Goal: Task Accomplishment & Management: Manage account settings

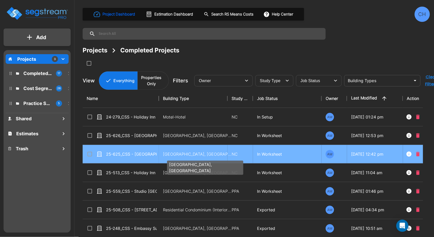
click at [163, 153] on p "[GEOGRAPHIC_DATA], [GEOGRAPHIC_DATA]" at bounding box center [197, 154] width 69 height 6
click at [163, 153] on p "Motel-Hotel, Motel-Hotel Site" at bounding box center [197, 154] width 69 height 6
checkbox input "true"
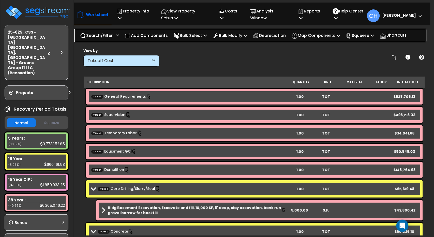
click at [52, 119] on button "Squeeze" at bounding box center [51, 123] width 29 height 9
click at [52, 118] on button "Squeeze" at bounding box center [51, 122] width 29 height 9
click at [24, 119] on button "Normal" at bounding box center [21, 123] width 29 height 9
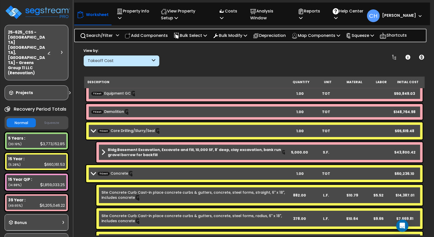
scroll to position [43, 0]
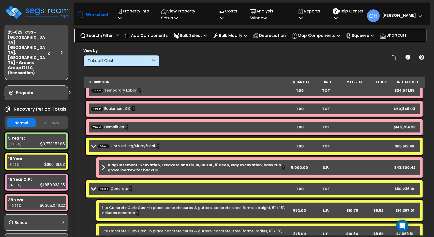
click at [93, 144] on b "TCost Core Drilling/Slurry/Seal" at bounding box center [189, 146] width 196 height 7
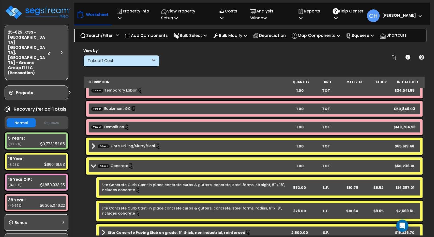
click at [94, 165] on span at bounding box center [93, 166] width 7 height 4
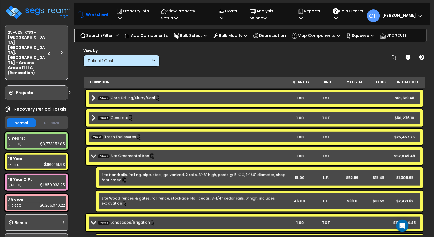
scroll to position [103, 0]
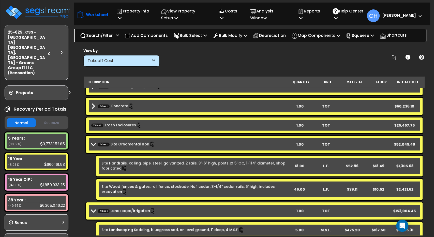
click at [93, 144] on span at bounding box center [93, 144] width 7 height 4
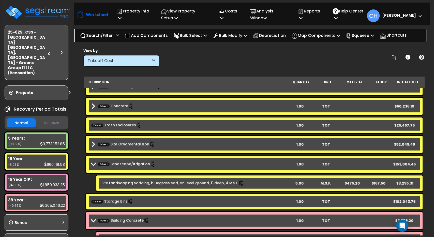
click at [91, 165] on span at bounding box center [93, 164] width 7 height 4
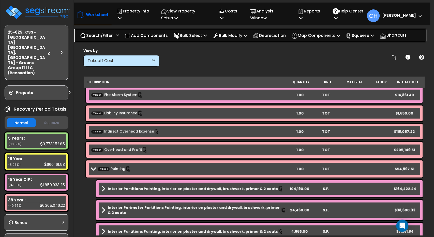
scroll to position [4766, 0]
click at [92, 167] on span at bounding box center [93, 169] width 7 height 4
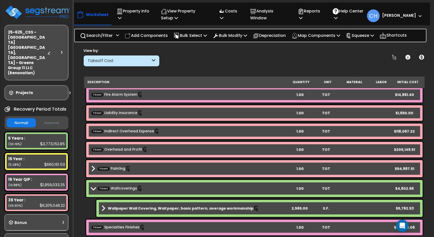
click at [93, 129] on link "TCost Indirect Overhead Expense" at bounding box center [125, 132] width 68 height 6
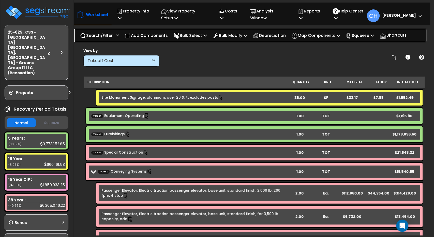
scroll to position [5020, 0]
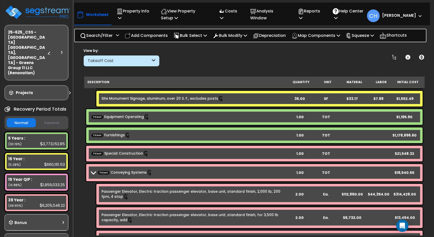
click at [120, 135] on link "TCost Furnishings" at bounding box center [110, 136] width 39 height 6
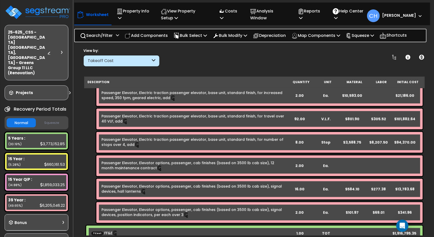
scroll to position [5173, 0]
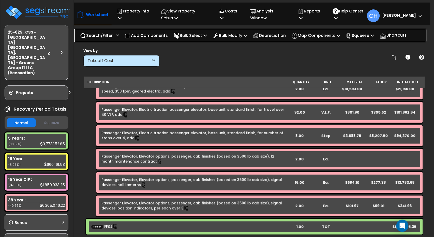
click at [379, 227] on div "TCost FF&E 1.00 TOT $1,916,795.35" at bounding box center [254, 227] width 337 height 16
click at [108, 226] on link "TCost FF&E" at bounding box center [104, 227] width 27 height 6
click at [231, 18] on p "Costs" at bounding box center [229, 15] width 21 height 14
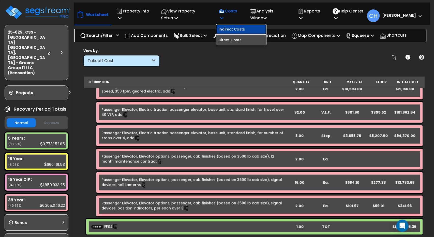
click at [240, 28] on link "Indirect Costs" at bounding box center [241, 29] width 50 height 10
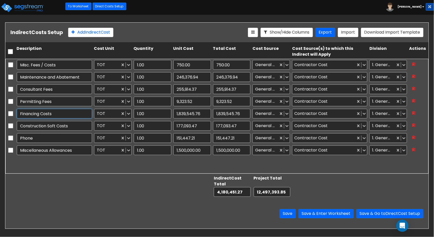
click at [60, 114] on input "Financing Costs" at bounding box center [54, 114] width 75 height 10
click at [108, 6] on link "Direct Costs Setup" at bounding box center [110, 7] width 34 height 8
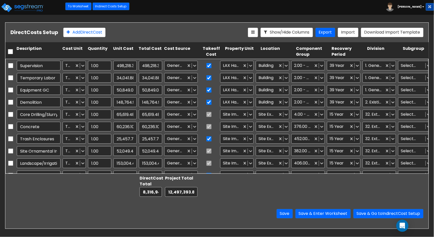
scroll to position [15, 0]
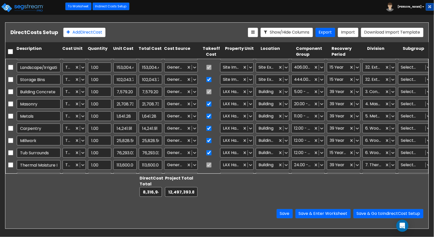
type input "1.00"
type input "68,546.89"
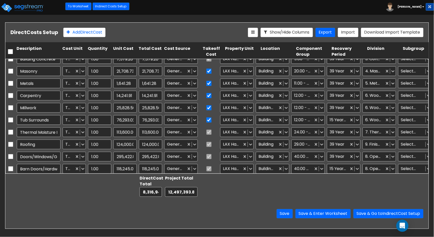
type input "1.00"
type input "17,507.28"
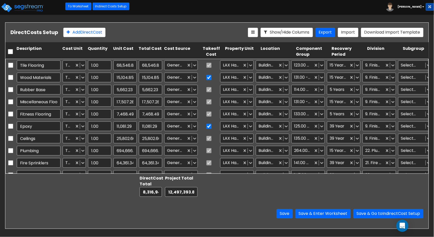
type input "1.00"
type input "118,067.22"
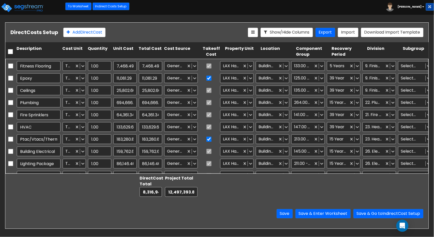
type input "1.00"
type input "4,802.66"
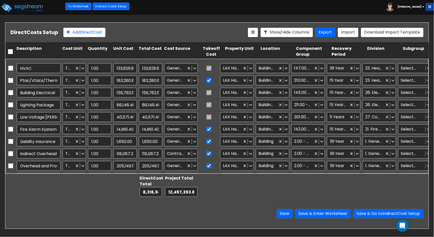
type input "1.00"
type input "19,540.55"
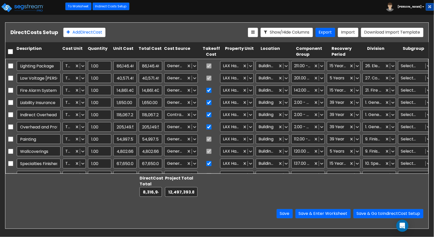
scroll to position [446, 0]
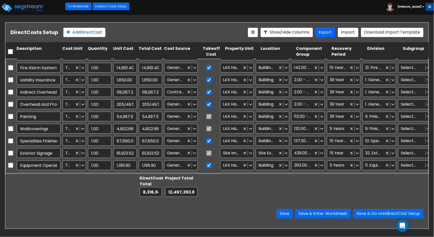
type input "1.00"
type input "159,762.68"
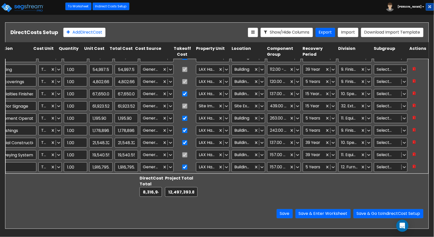
scroll to position [0, 0]
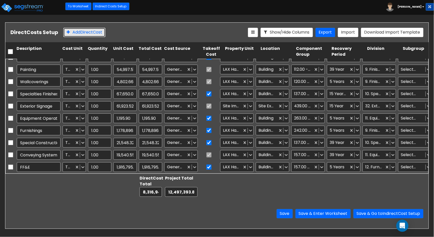
click at [77, 33] on button "Add Direct Cost" at bounding box center [84, 32] width 42 height 9
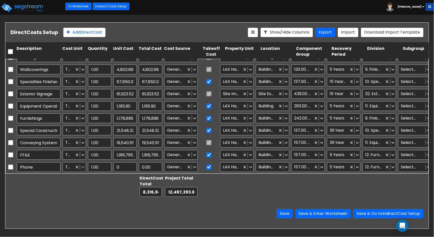
type input "Phone"
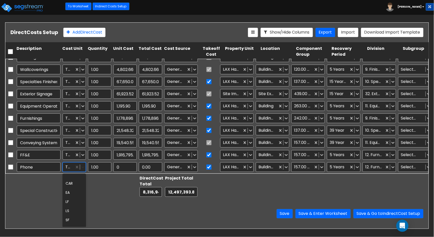
click at [83, 166] on icon at bounding box center [82, 167] width 5 height 5
click at [71, 154] on div at bounding box center [68, 154] width 6 height 7
click at [106, 184] on div at bounding box center [99, 186] width 25 height 23
click at [83, 167] on icon at bounding box center [82, 167] width 5 height 5
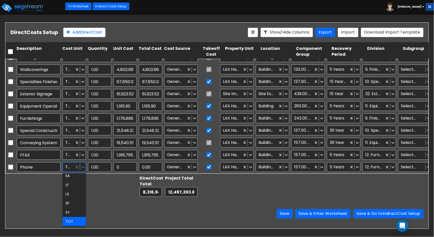
click at [71, 218] on div "TOT" at bounding box center [74, 221] width 23 height 9
click at [106, 198] on div "Direct Cost Total 0.00 Project Total 0.00" at bounding box center [217, 185] width 424 height 25
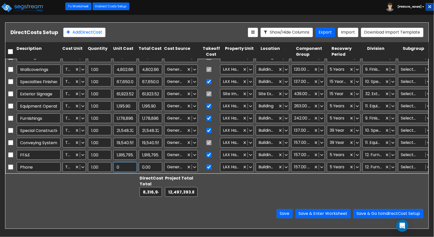
click at [123, 167] on input "0" at bounding box center [124, 167] width 23 height 10
type input "151,447.21"
click at [108, 183] on div at bounding box center [99, 186] width 25 height 23
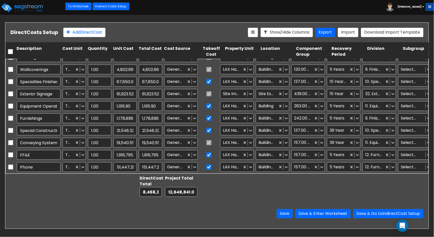
scroll to position [0, 0]
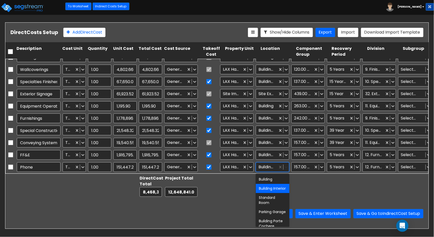
click at [286, 167] on icon at bounding box center [286, 167] width 3 height 2
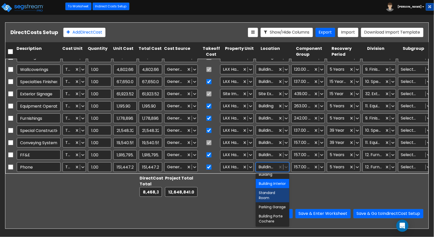
scroll to position [14, 0]
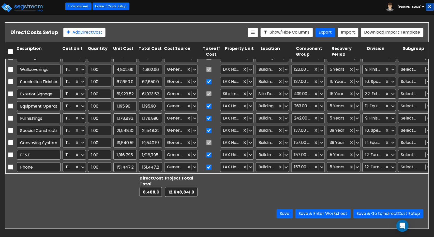
click at [317, 188] on div at bounding box center [313, 186] width 36 height 23
click at [251, 167] on icon at bounding box center [250, 167] width 5 height 5
click at [285, 182] on div at bounding box center [278, 186] width 36 height 23
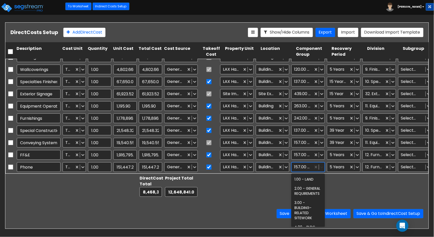
click at [322, 167] on icon at bounding box center [322, 167] width 3 height 2
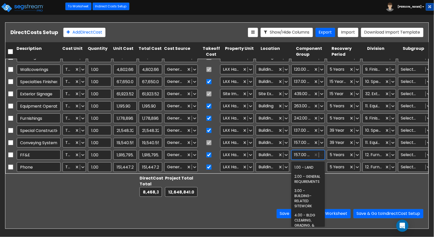
click at [323, 156] on icon at bounding box center [322, 154] width 5 height 5
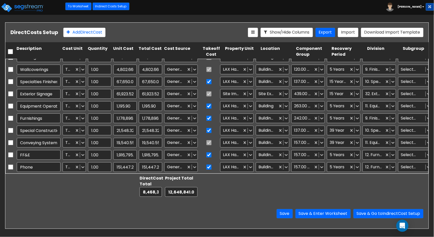
click at [360, 182] on div at bounding box center [349, 186] width 36 height 23
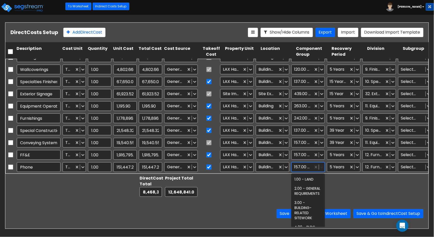
click at [322, 166] on icon at bounding box center [322, 167] width 5 height 5
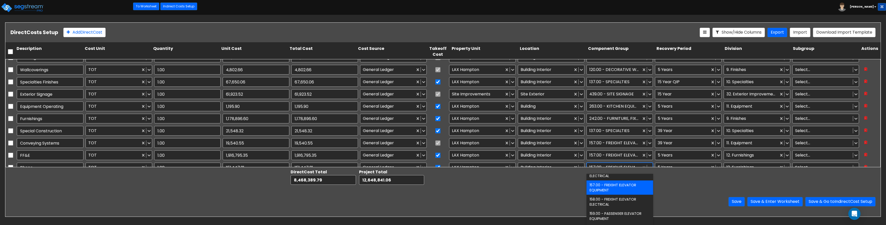
scroll to position [527, 0]
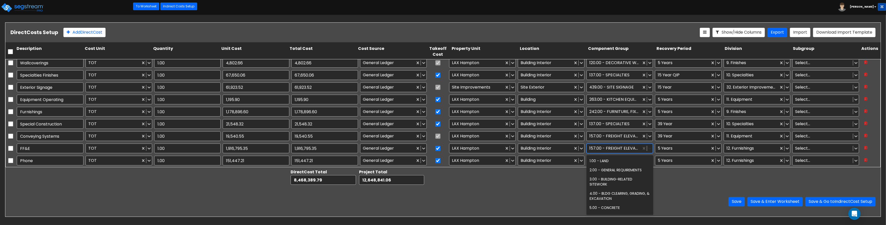
click at [434, 147] on icon at bounding box center [649, 148] width 5 height 5
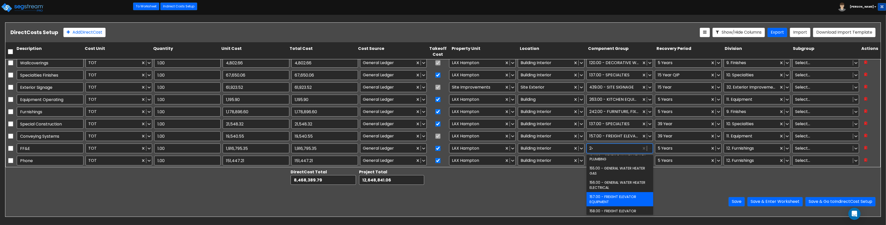
scroll to position [276, 0]
type input "242"
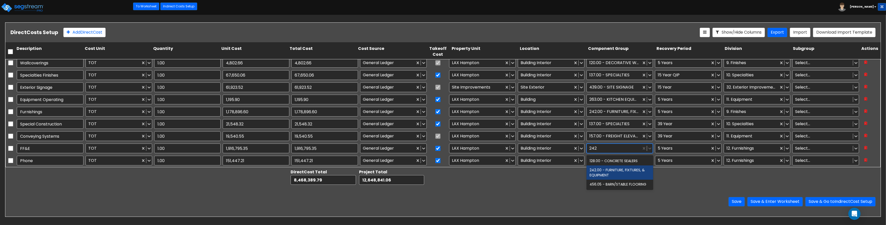
click at [434, 171] on div "242.00 - FURNITURE, FIXTURES, & EQUIPMENT" at bounding box center [619, 172] width 67 height 14
click at [434, 161] on icon at bounding box center [649, 161] width 3 height 2
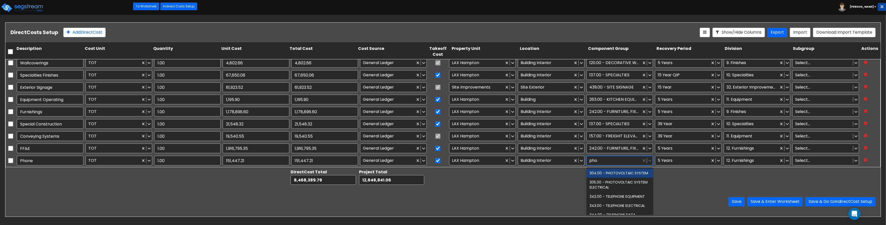
type input "phon"
click at [434, 175] on div "342.00 - TELEPHONE EQUIPMENT" at bounding box center [619, 172] width 67 height 9
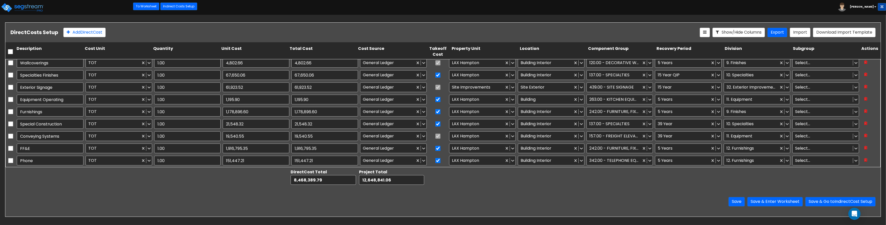
click at [434, 183] on div at bounding box center [689, 177] width 68 height 18
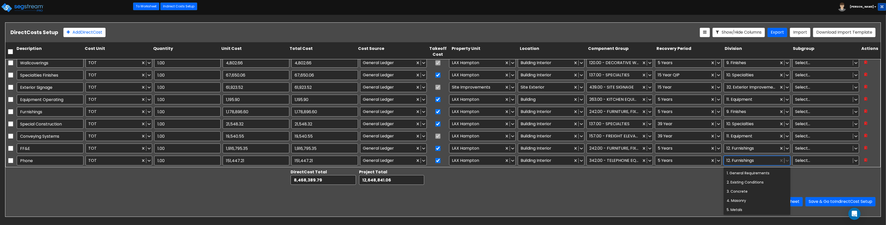
click at [434, 161] on div at bounding box center [751, 160] width 50 height 7
click at [434, 186] on div "11. Equipment" at bounding box center [756, 187] width 67 height 9
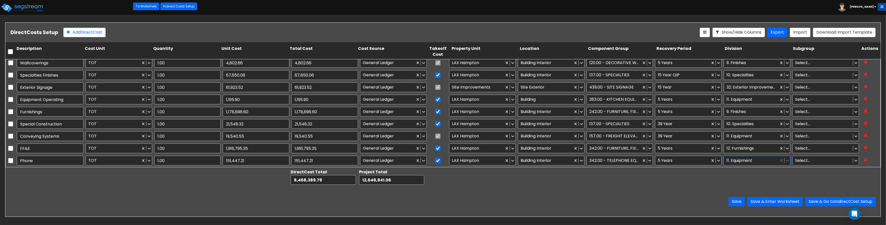
click at [434, 163] on div at bounding box center [822, 160] width 55 height 7
type input "t"
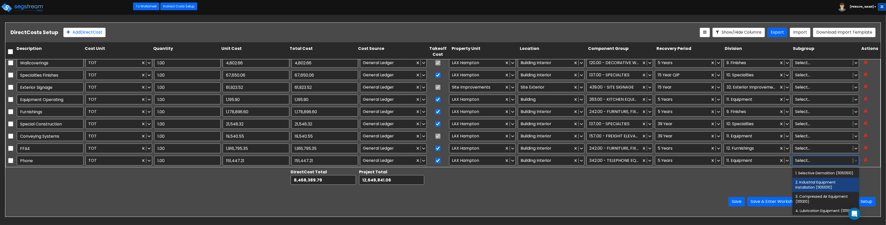
drag, startPoint x: 753, startPoint y: 178, endPoint x: 756, endPoint y: 175, distance: 3.6
click at [434, 178] on div at bounding box center [757, 177] width 68 height 18
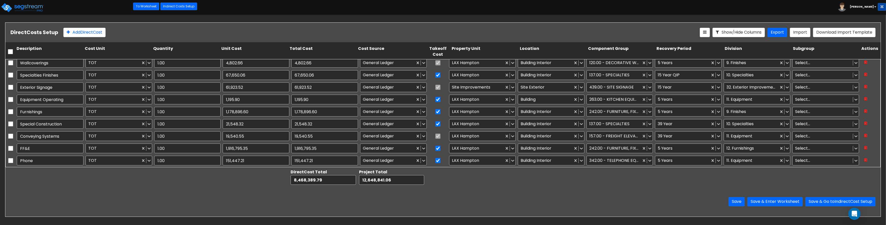
click at [434, 161] on div at bounding box center [751, 160] width 50 height 7
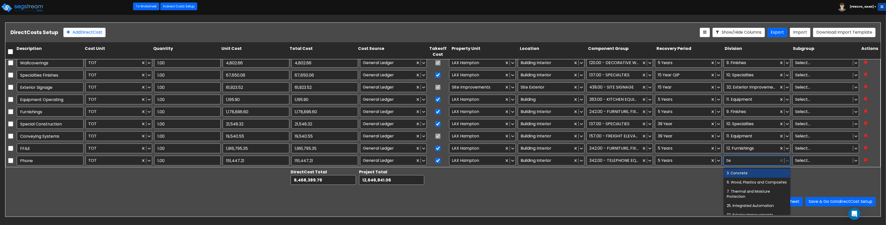
type input "t"
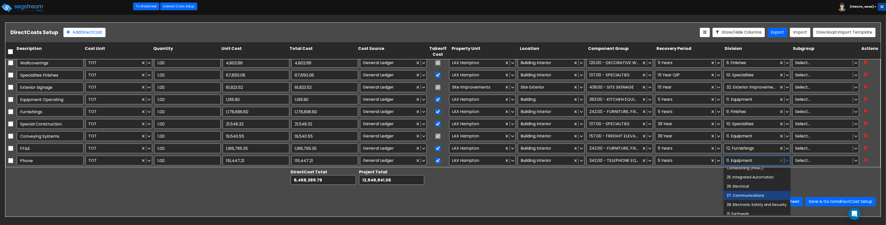
click at [434, 195] on div "27. Communications" at bounding box center [756, 195] width 67 height 9
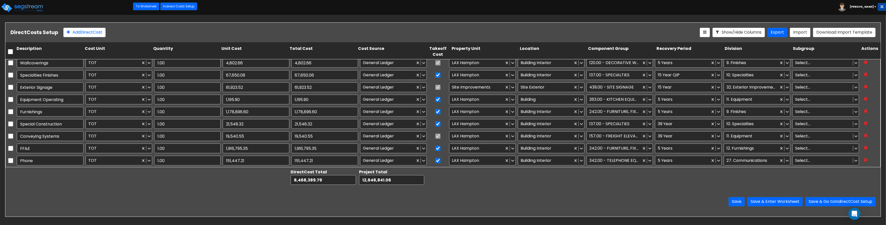
click at [434, 181] on div at bounding box center [757, 177] width 68 height 18
click at [434, 159] on div at bounding box center [822, 160] width 55 height 7
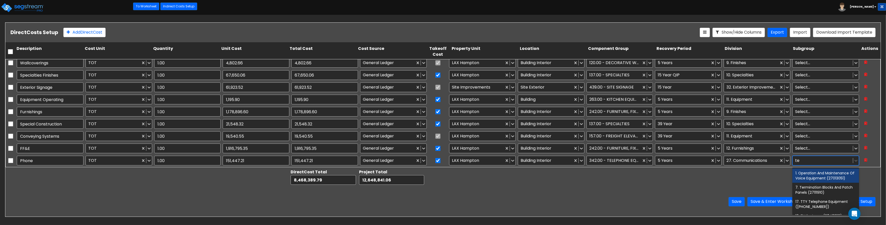
type input "tel"
click at [434, 174] on div "17. TTY Telephone Equipment (27323610)" at bounding box center [825, 175] width 67 height 14
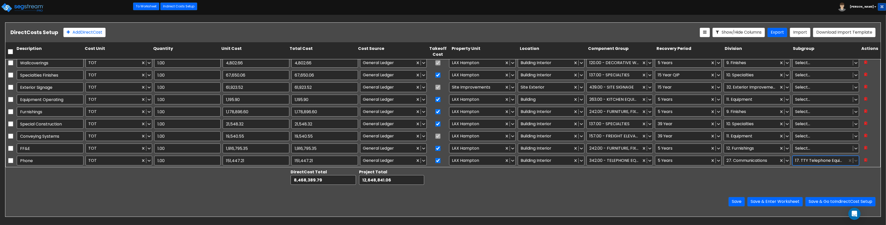
click at [434, 175] on div at bounding box center [826, 177] width 68 height 18
click at [434, 190] on div "Save Save & Enter Worksheet Save & Go to Indirect Cost Setup" at bounding box center [442, 202] width 875 height 30
click at [434, 202] on button "Save" at bounding box center [736, 201] width 16 height 9
click at [434, 201] on button "Save & Go to Indirect Cost Setup" at bounding box center [840, 201] width 70 height 9
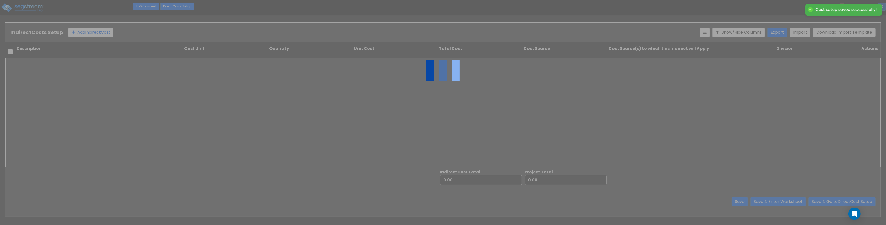
type input "8,468,389.79"
type input "4,180,451.27"
type input "12,648,841.06"
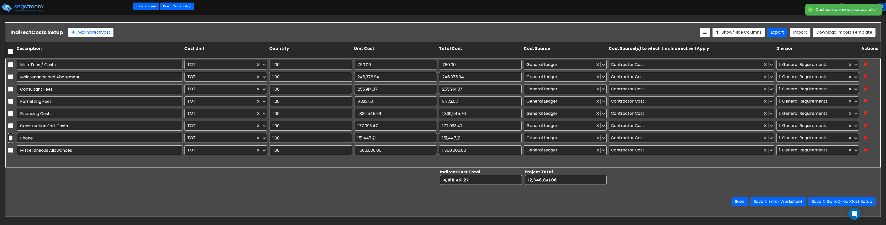
click at [11, 139] on input "checkbox" at bounding box center [10, 138] width 5 height 10
checkbox input "true"
click at [434, 137] on icon at bounding box center [865, 137] width 3 height 4
type input "4,029,004.06"
type input "12,497,393.85"
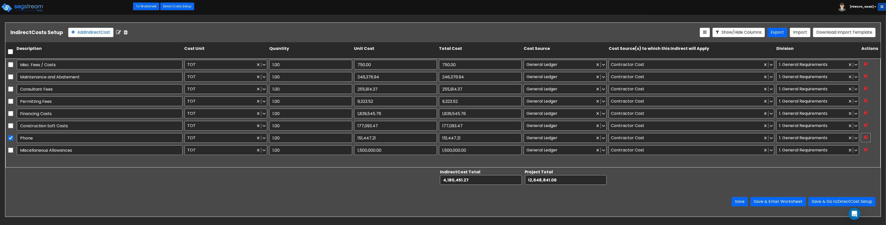
checkbox input "false"
type input "Miscellaneous Allowances"
type input "1,500,000.00"
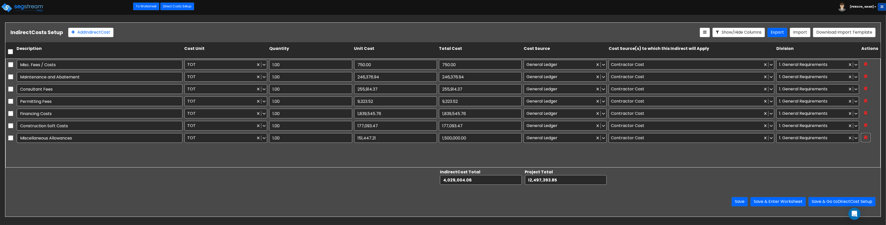
type input "1,500,000.00"
click at [434, 200] on button "Save & Enter Worksheet" at bounding box center [777, 201] width 55 height 9
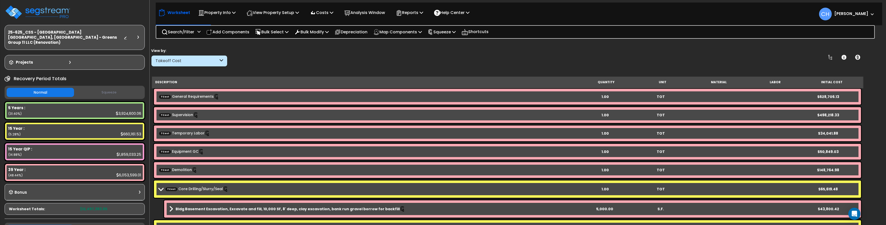
click at [113, 88] on button "Squeeze" at bounding box center [108, 92] width 67 height 9
click at [56, 88] on button "Normal" at bounding box center [40, 92] width 67 height 9
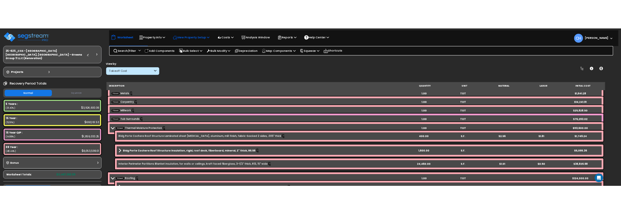
scroll to position [409, 0]
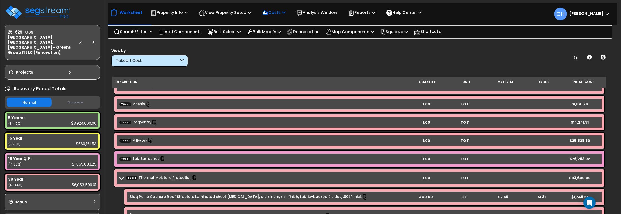
click at [278, 15] on p "Costs" at bounding box center [273, 12] width 23 height 7
click at [373, 13] on p "Reports" at bounding box center [361, 12] width 27 height 7
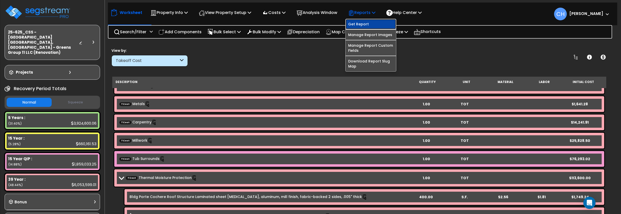
click at [365, 24] on link "Get Report" at bounding box center [370, 24] width 50 height 10
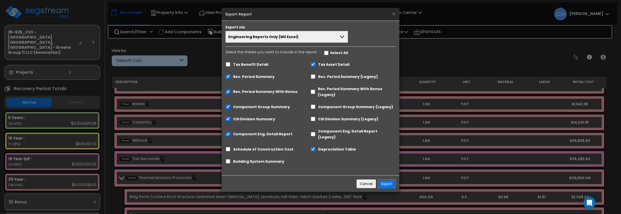
click at [390, 180] on button "Export" at bounding box center [387, 184] width 18 height 9
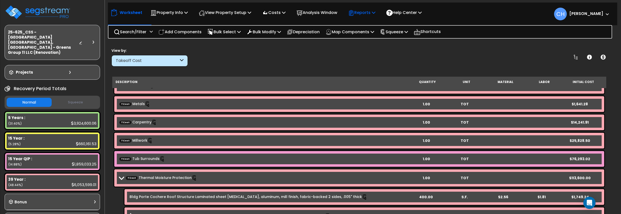
click at [362, 12] on p "Reports" at bounding box center [361, 12] width 27 height 7
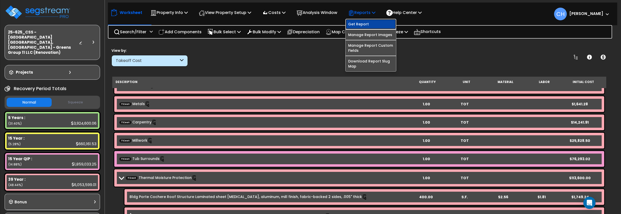
click at [362, 26] on link "Get Report" at bounding box center [370, 24] width 50 height 10
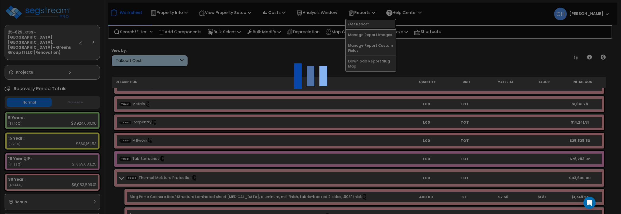
scroll to position [22, 0]
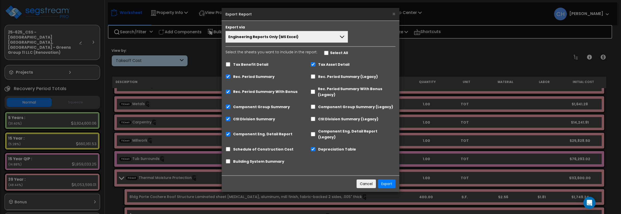
click at [270, 38] on span "Engineering Reports Only (MS Excel)" at bounding box center [263, 36] width 70 height 5
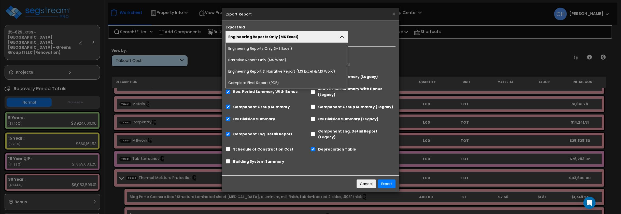
click at [259, 83] on li "Complete Final Report (PDF)" at bounding box center [287, 82] width 122 height 11
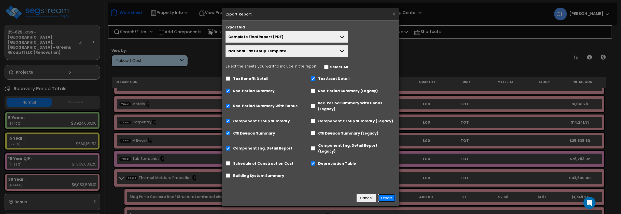
click at [385, 194] on button "Export" at bounding box center [387, 198] width 18 height 9
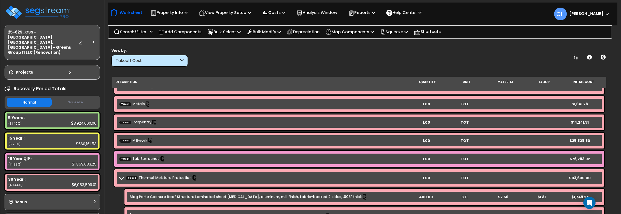
click at [240, 62] on div "View by: Takeoff Cost Takeoff Cost" at bounding box center [359, 57] width 499 height 19
click at [50, 9] on img at bounding box center [38, 12] width 66 height 15
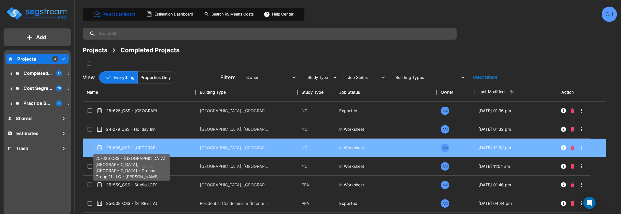
click at [141, 146] on p "25-626_CSS - [GEOGRAPHIC_DATA] [GEOGRAPHIC_DATA], [GEOGRAPHIC_DATA] - Greens Gr…" at bounding box center [131, 148] width 51 height 6
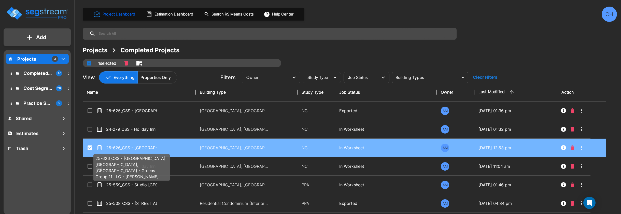
checkbox input "true"
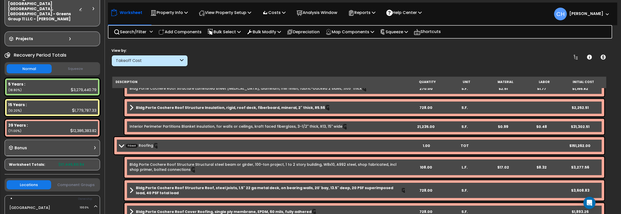
scroll to position [47, 0]
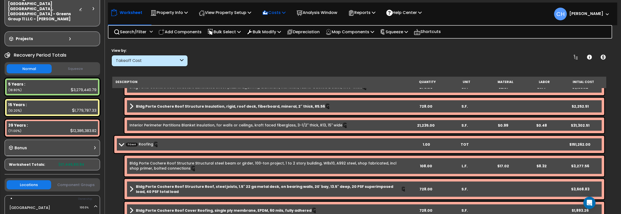
click at [285, 14] on icon at bounding box center [284, 12] width 4 height 4
click at [284, 25] on link "Indirect Costs" at bounding box center [284, 24] width 50 height 10
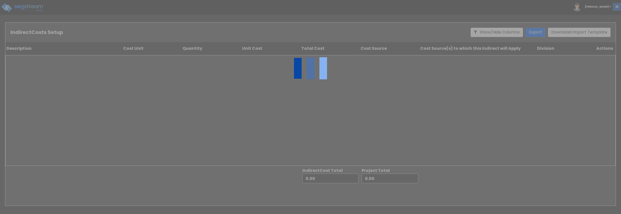
type input "14,522,908.48"
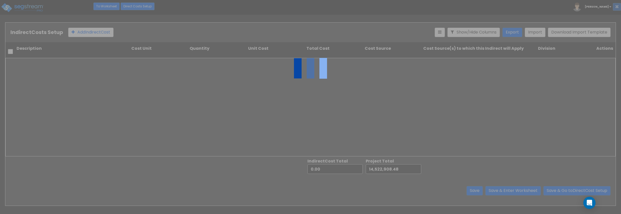
type input "2,922,703.46"
type input "17,445,611.94"
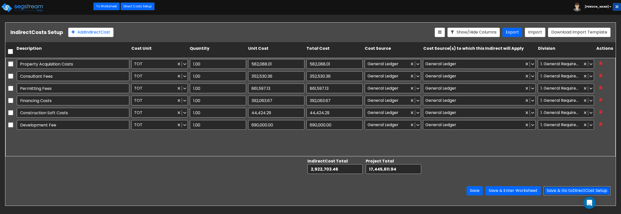
click at [564, 192] on button "Save & Go to Direct Cost Setup" at bounding box center [576, 190] width 67 height 9
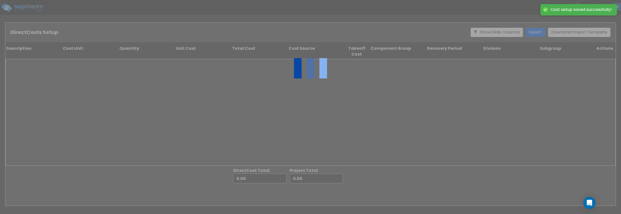
type input "2,922,703.46"
type input "14,522,908.48"
type input "17,445,611.94"
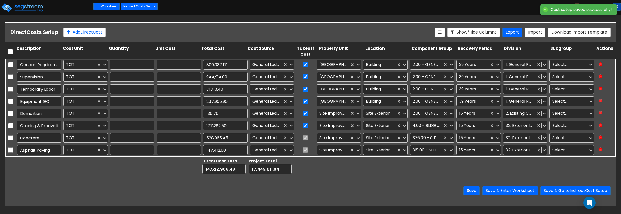
type input "1.00"
type input "809,087.17"
type input "1.00"
type input "944,914.09"
type input "1.00"
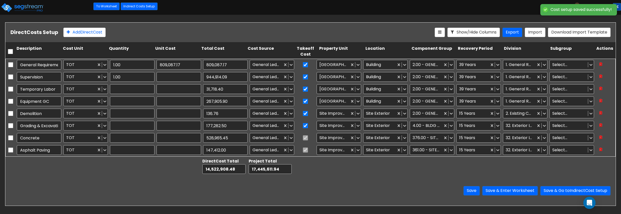
type input "31,718.40"
type input "1.00"
type input "267,905.90"
type input "1.00"
type input "136.76"
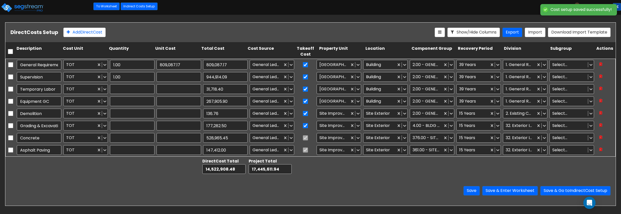
type input "1.00"
type input "177,282.50"
type input "1.00"
type input "528,965.45"
type input "1.00"
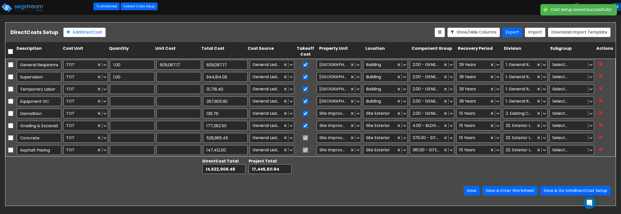
type input "147,412.00"
type input "1.00"
type input "2,000.00"
type input "1.00"
type input "96,250.00"
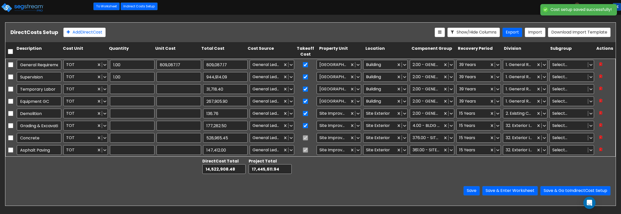
type input "1.00"
type input "4,710.49"
type input "1.00"
type input "29.12"
type input "1.00"
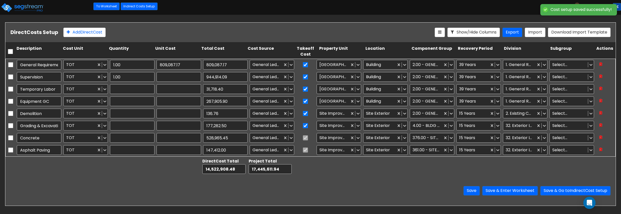
type input "24,600.00"
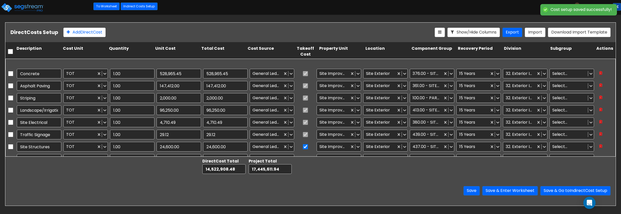
type input "1.00"
type input "1,620,841.90"
type input "1.00"
type input "136,272.75"
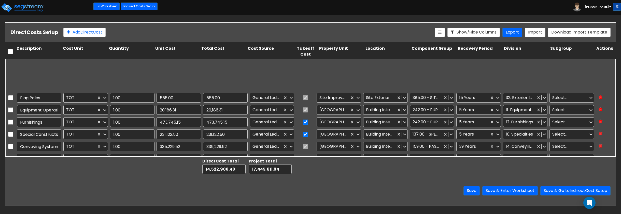
type input "1.00"
type input "237,582.53"
type input "1.00"
type input "434,516.78"
type input "1.00"
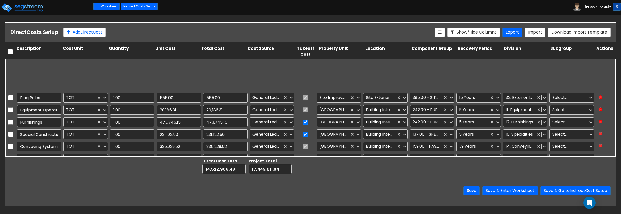
type input "194.24"
type input "1.00"
type input "296,675.88"
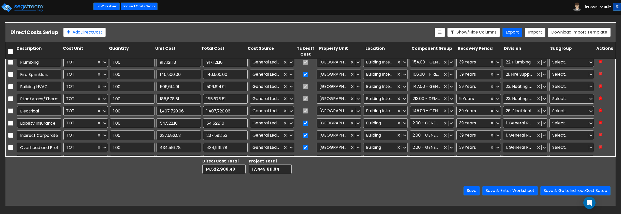
scroll to position [501, 0]
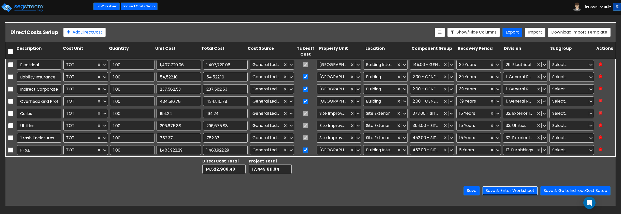
click at [515, 190] on button "Save & Enter Worksheet" at bounding box center [509, 190] width 55 height 9
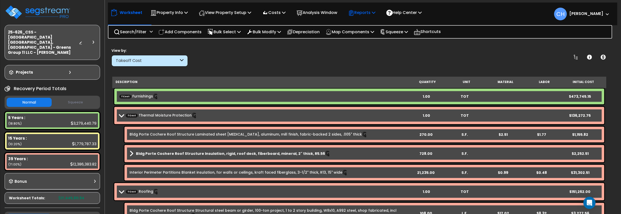
click at [370, 14] on p "Reports" at bounding box center [361, 12] width 27 height 7
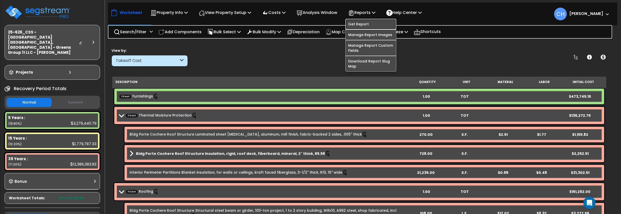
click at [361, 23] on link "Get Report" at bounding box center [370, 24] width 50 height 10
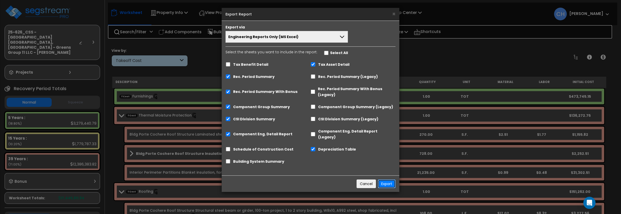
click at [384, 180] on button "Export" at bounding box center [387, 184] width 18 height 9
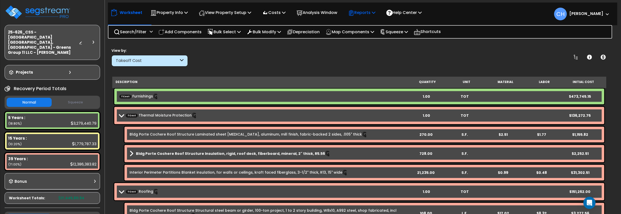
click at [375, 12] on icon at bounding box center [374, 12] width 4 height 4
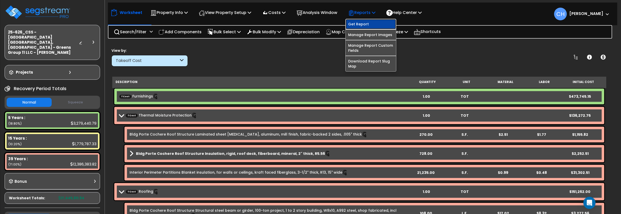
click at [366, 25] on link "Get Report" at bounding box center [370, 24] width 50 height 10
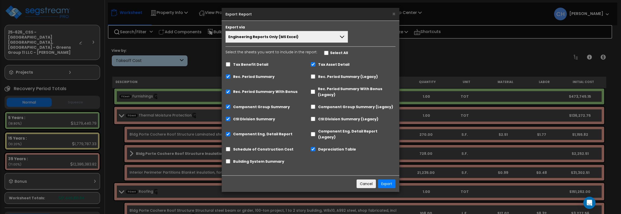
click at [335, 39] on button "Engineering Reports Only (MS Excel)" at bounding box center [286, 37] width 122 height 12
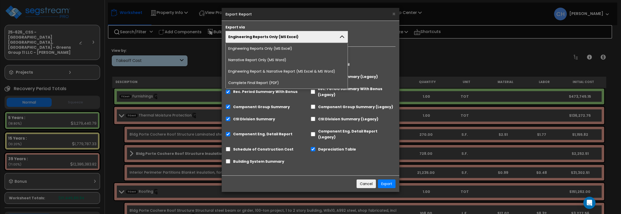
click at [262, 81] on li "Complete Final Report (PDF)" at bounding box center [287, 82] width 122 height 11
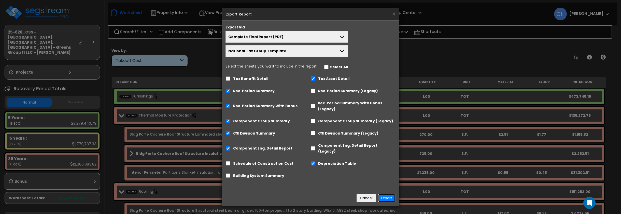
click at [389, 194] on button "Export" at bounding box center [387, 198] width 18 height 9
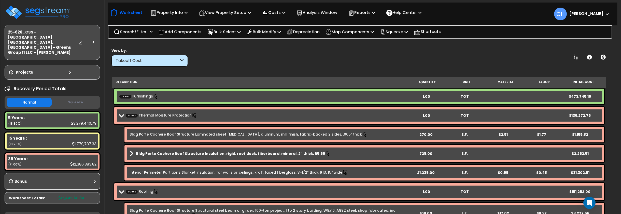
scroll to position [3, 0]
click at [276, 14] on p "Costs" at bounding box center [273, 12] width 23 height 7
click at [277, 36] on link "Direct Costs" at bounding box center [284, 35] width 50 height 10
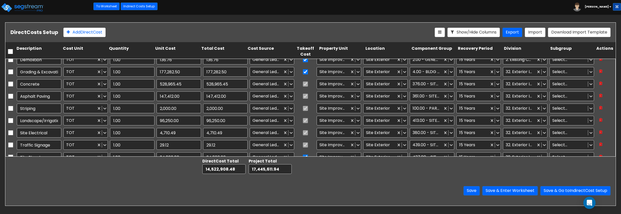
type input "1.00"
type input "117,100.00"
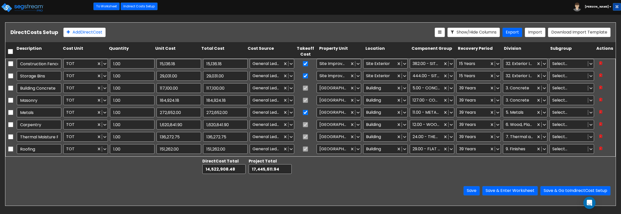
type input "1.00"
type input "5,037.54"
type input "1.00"
type input "158.78"
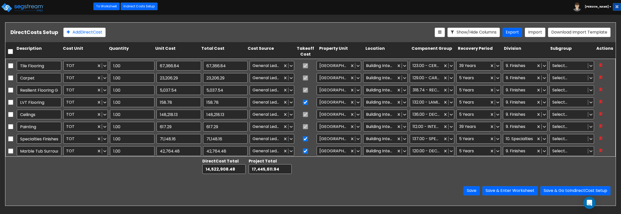
scroll to position [303, 0]
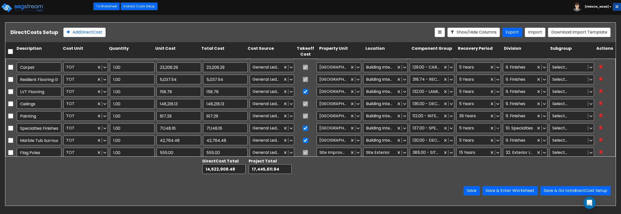
click at [496, 128] on icon at bounding box center [497, 128] width 5 height 5
click at [535, 167] on div at bounding box center [526, 167] width 46 height 18
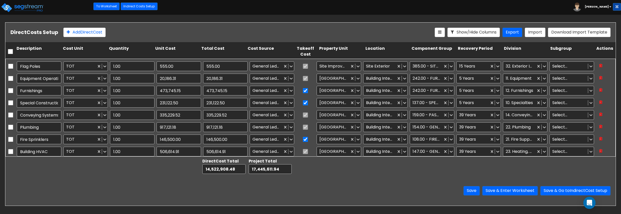
type input "1.00"
type input "1,407,720.06"
type input "1.00"
type input "54,522.10"
type input "1.00"
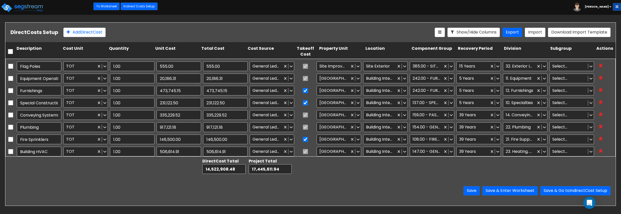
type input "237,582.53"
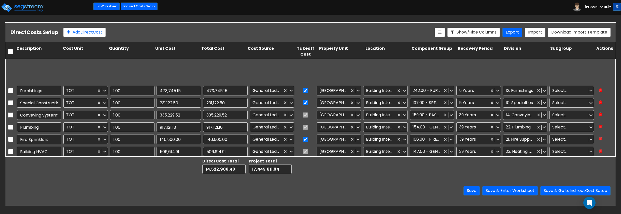
scroll to position [501, 0]
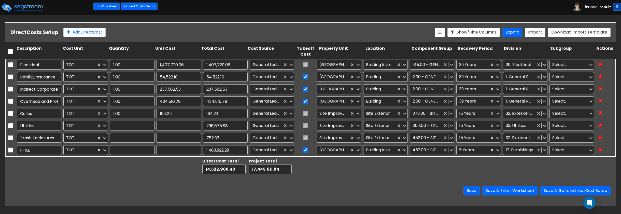
type input "1.00"
type input "296,675.88"
type input "1.00"
type input "752.37"
type input "1.00"
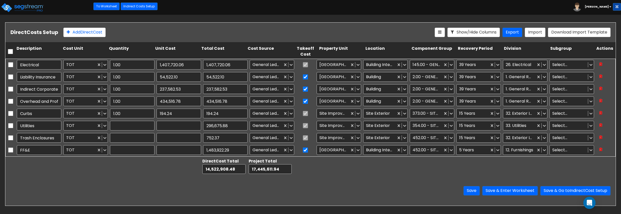
type input "1,483,922.29"
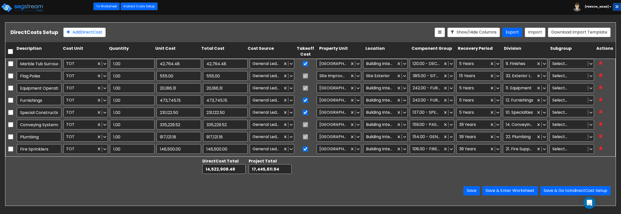
type input "1.00"
type input "148,218.13"
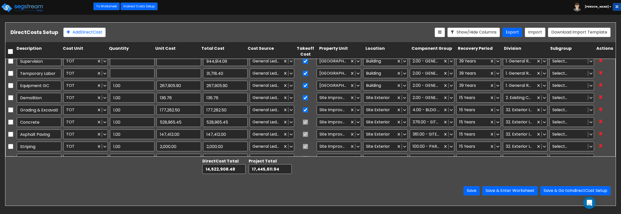
type input "1.00"
type input "809,087.17"
type input "1.00"
type input "944,914.09"
type input "1.00"
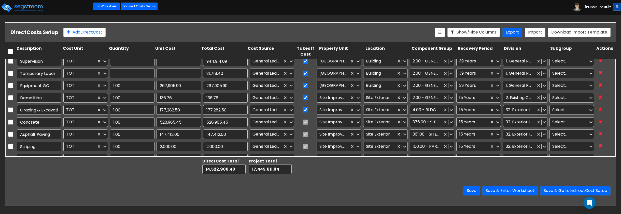
type input "31,718.40"
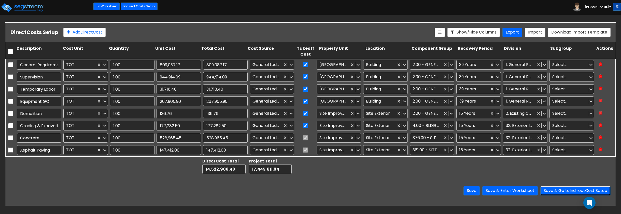
click at [571, 191] on button "Save & Go to Indirect Cost Setup" at bounding box center [575, 190] width 70 height 9
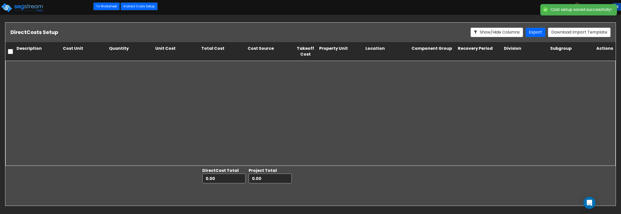
type input "14,522,908.48"
type input "2,922,703.46"
type input "17,445,611.94"
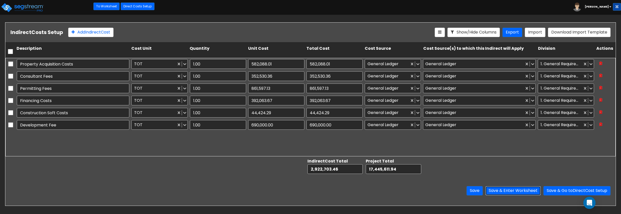
click at [516, 192] on button "Save & Enter Worksheet" at bounding box center [512, 190] width 55 height 9
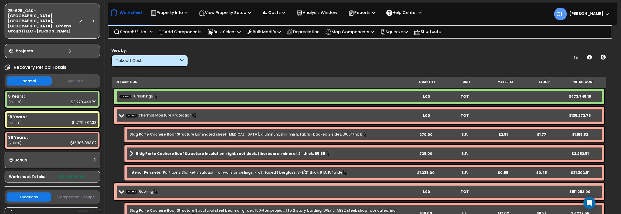
scroll to position [18, 0]
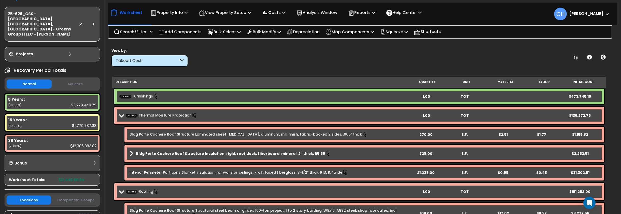
click at [78, 80] on button "Squeeze" at bounding box center [75, 84] width 45 height 9
click at [34, 80] on button "Normal" at bounding box center [29, 84] width 45 height 9
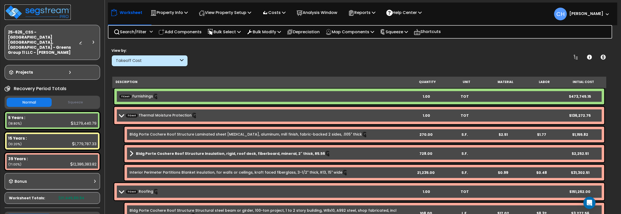
click at [48, 10] on img at bounding box center [38, 12] width 66 height 15
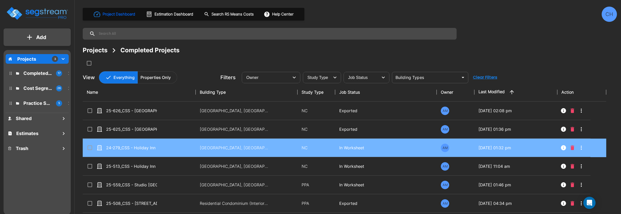
click at [158, 148] on div "24-279_CSS - Holiday Inn Express (Renovation) [GEOGRAPHIC_DATA], [GEOGRAPHIC_DA…" at bounding box center [125, 148] width 76 height 6
checkbox input "true"
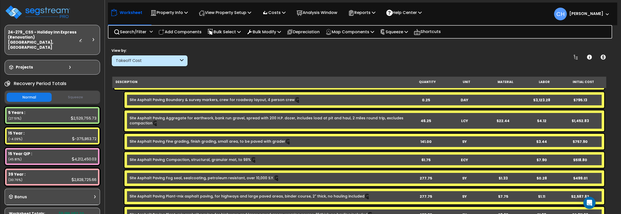
scroll to position [108, 0]
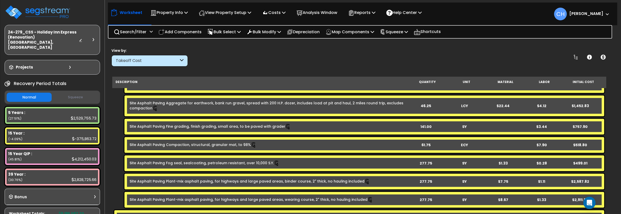
click at [78, 93] on button "Squeeze" at bounding box center [75, 97] width 45 height 9
click at [37, 93] on button "Normal" at bounding box center [29, 97] width 45 height 9
click at [72, 93] on button "Squeeze" at bounding box center [75, 97] width 45 height 9
click at [281, 15] on p "Costs" at bounding box center [273, 12] width 23 height 7
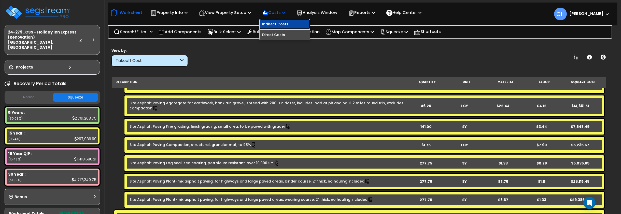
click at [283, 25] on link "Indirect Costs" at bounding box center [284, 24] width 50 height 10
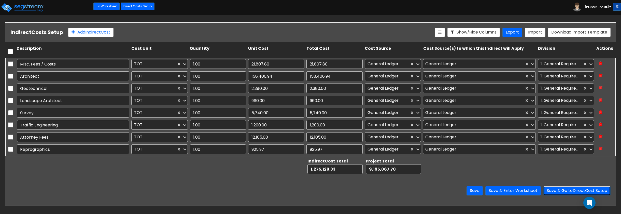
click at [559, 191] on button "Save & Go to Direct Cost Setup" at bounding box center [576, 190] width 67 height 9
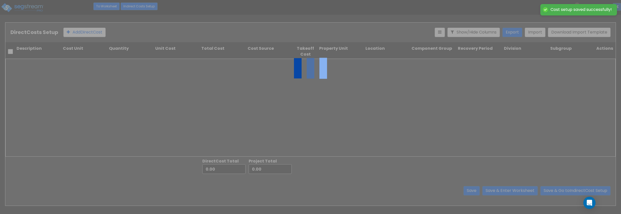
type input "1,275,129.33"
type input "7,919,938.37"
type input "9,195,067.70"
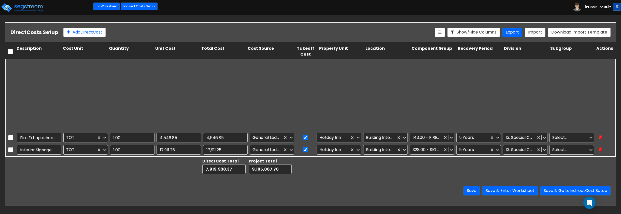
type input "1.00"
type input "9,527.46"
type input "1.00"
type input "5,653.20"
type input "1.00"
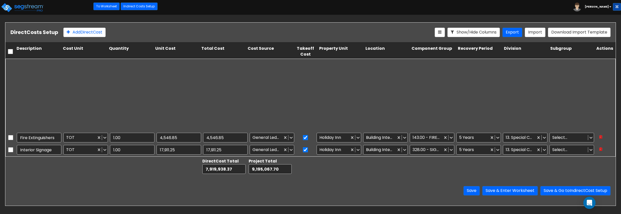
type input "146,820.58"
type input "1.00"
type input "57,069.68"
type input "1.00"
type input "31,340.24"
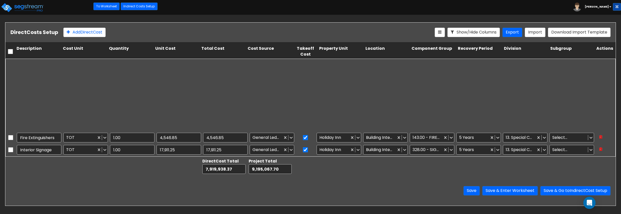
type input "1.00"
type input "29,579.25"
type input "1.00"
type input "4,007.66"
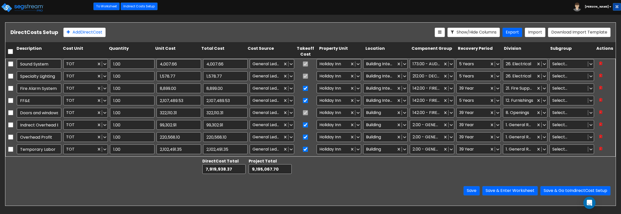
scroll to position [612, 0]
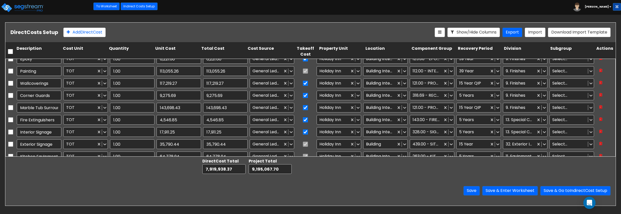
type input "1.00"
type input "7,281.69"
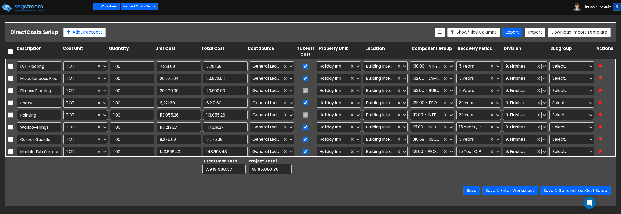
type input "1.00"
type input "131.67"
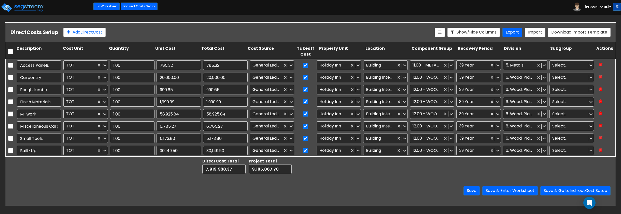
scroll to position [156, 0]
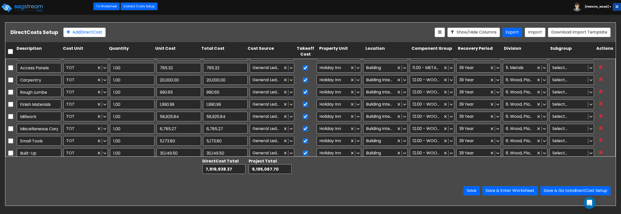
type input "1.00"
type input "171,986.46"
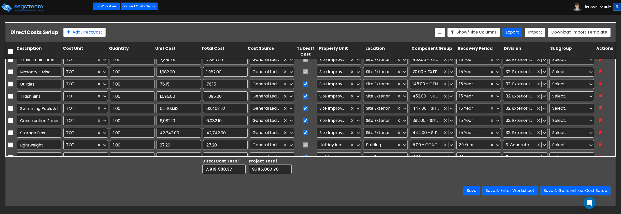
type input "1.00"
type input "40.58"
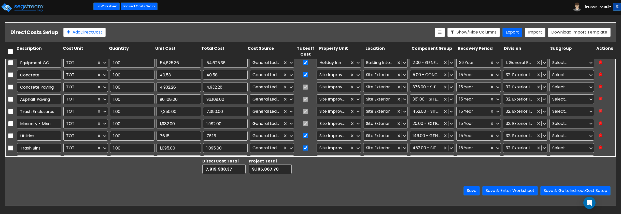
scroll to position [0, 0]
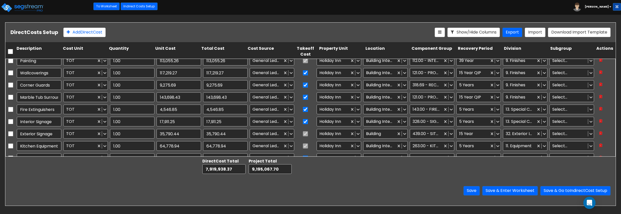
type input "1.00"
type input "146,820.58"
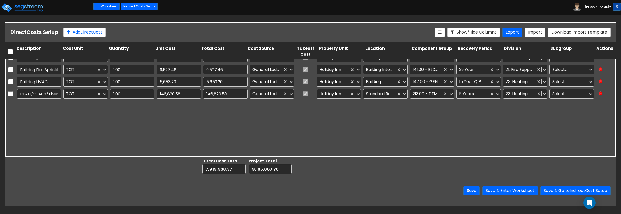
scroll to position [635, 0]
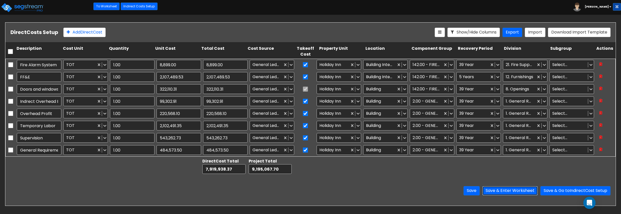
click at [505, 193] on button "Save & Enter Worksheet" at bounding box center [509, 190] width 55 height 9
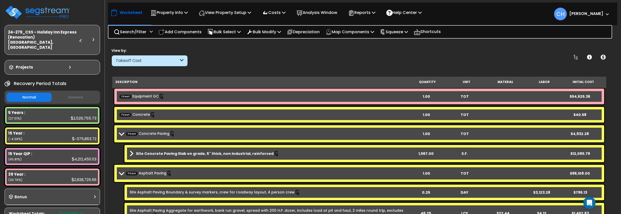
scroll to position [7, 0]
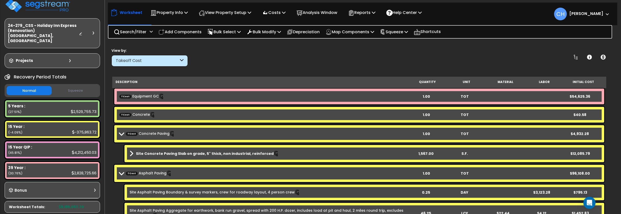
click at [82, 86] on button "Squeeze" at bounding box center [75, 90] width 45 height 9
click at [30, 86] on button "Normal" at bounding box center [29, 90] width 45 height 9
click at [68, 86] on button "Squeeze" at bounding box center [75, 90] width 45 height 9
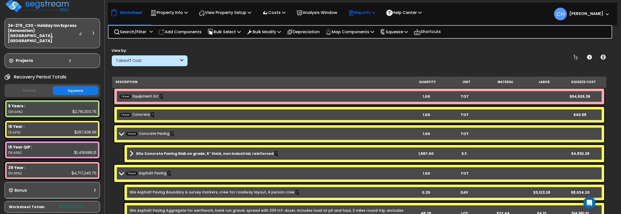
click at [367, 12] on p "Reports" at bounding box center [361, 12] width 27 height 7
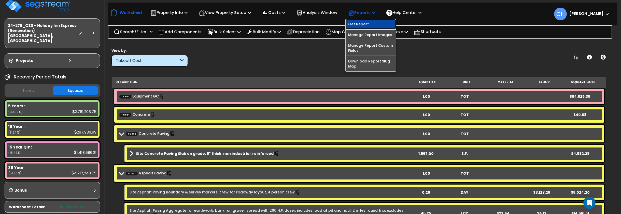
click at [367, 24] on link "Get Report" at bounding box center [370, 24] width 50 height 10
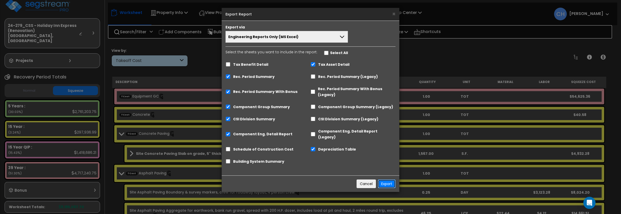
click at [387, 180] on button "Export" at bounding box center [387, 184] width 18 height 9
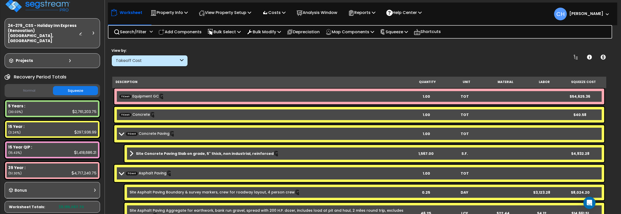
scroll to position [6, 0]
click at [182, 61] on icon at bounding box center [182, 61] width 4 height 6
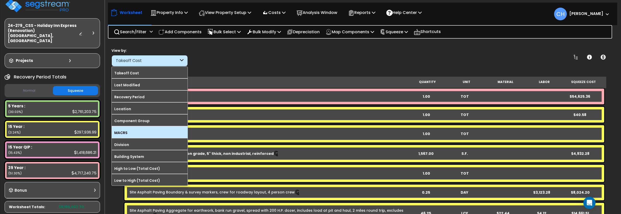
click at [153, 135] on label "MACRS" at bounding box center [150, 133] width 76 height 8
click at [0, 0] on input "MACRS" at bounding box center [0, 0] width 0 height 0
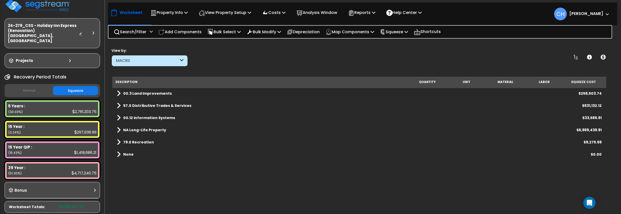
scroll to position [0, 0]
click at [181, 61] on icon at bounding box center [182, 61] width 4 height 6
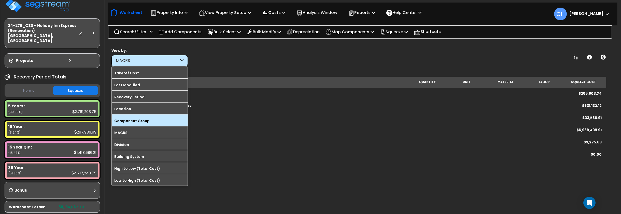
click at [155, 119] on label "Component Group" at bounding box center [150, 121] width 76 height 8
click at [0, 0] on input "Component Group" at bounding box center [0, 0] width 0 height 0
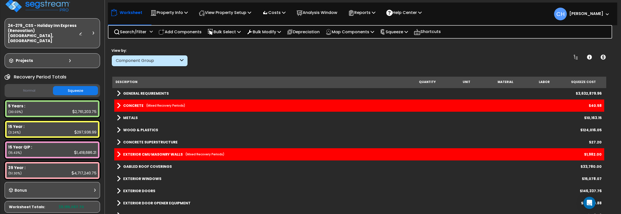
click at [156, 105] on small "(Mixed Recovery Periods)" at bounding box center [165, 106] width 39 height 4
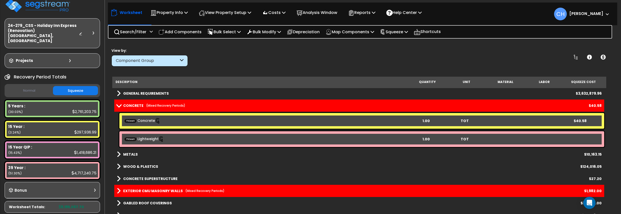
click at [181, 140] on b "TCost Lightweight" at bounding box center [265, 140] width 282 height 6
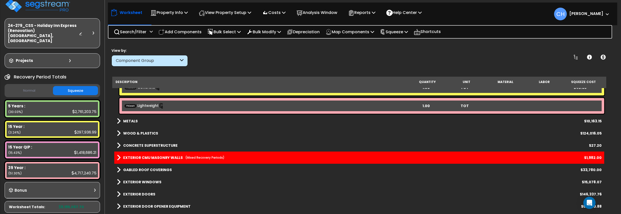
scroll to position [35, 0]
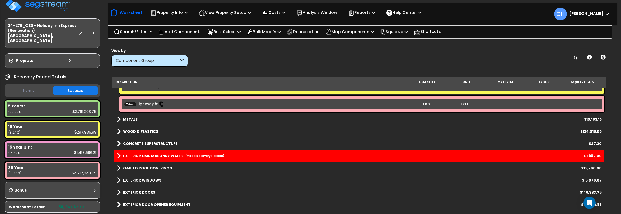
click at [158, 157] on b "EXTERIOR CMU MASONRY WALLS" at bounding box center [153, 156] width 60 height 5
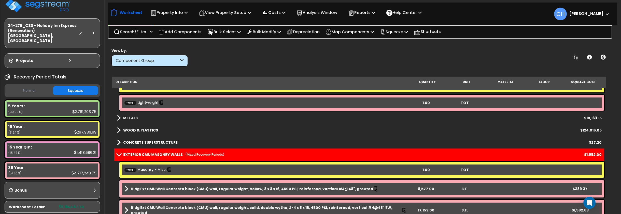
scroll to position [32, 0]
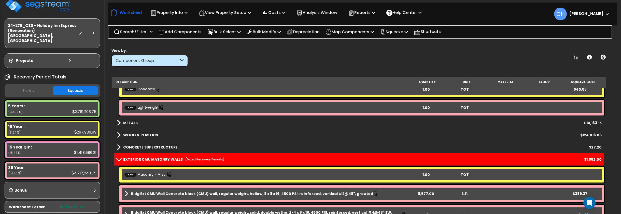
click at [151, 157] on b "EXTERIOR CMU MASONRY WALLS" at bounding box center [153, 159] width 60 height 5
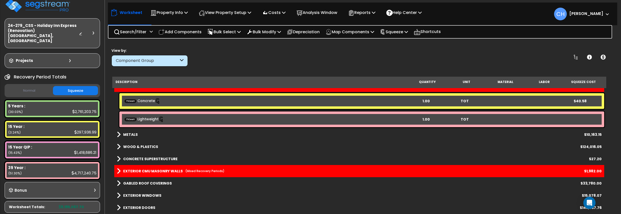
scroll to position [0, 0]
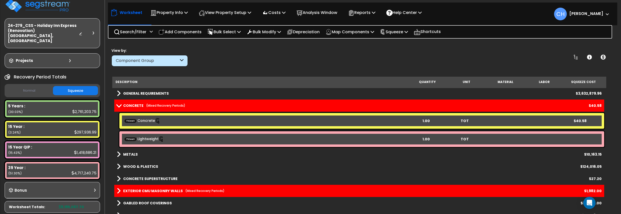
click at [151, 104] on small "(Mixed Recovery Periods)" at bounding box center [165, 106] width 39 height 4
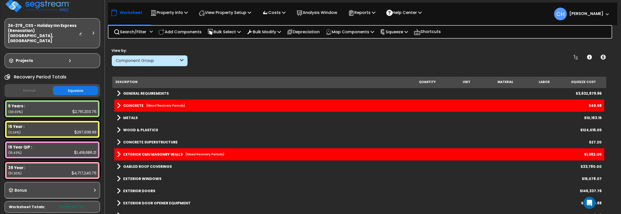
click at [184, 59] on div "Component Group" at bounding box center [149, 60] width 76 height 11
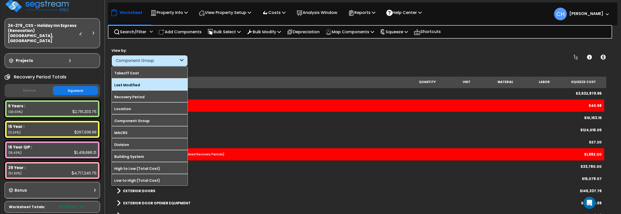
click at [151, 85] on label "Last Modified" at bounding box center [150, 85] width 76 height 8
click at [0, 0] on input "Last Modified" at bounding box center [0, 0] width 0 height 0
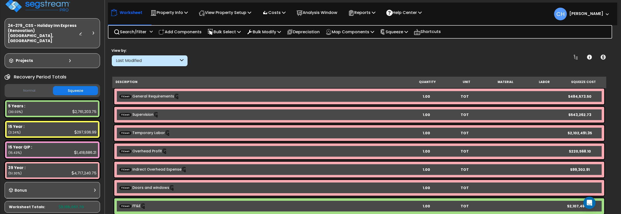
click at [35, 86] on button "Normal" at bounding box center [29, 90] width 45 height 9
click at [88, 86] on button "Squeeze" at bounding box center [75, 90] width 45 height 9
click at [30, 86] on button "Normal" at bounding box center [29, 90] width 45 height 9
click at [84, 109] on div "2,529,755.73" at bounding box center [84, 111] width 26 height 5
click at [78, 86] on button "Squeeze" at bounding box center [75, 90] width 45 height 9
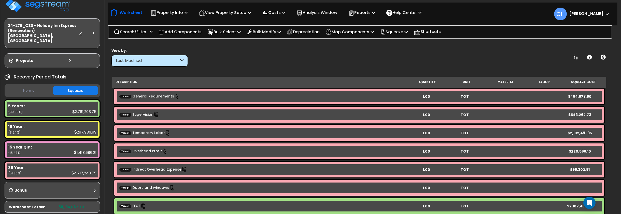
click at [33, 86] on button "Normal" at bounding box center [29, 90] width 45 height 9
click at [279, 14] on p "Costs" at bounding box center [273, 12] width 23 height 7
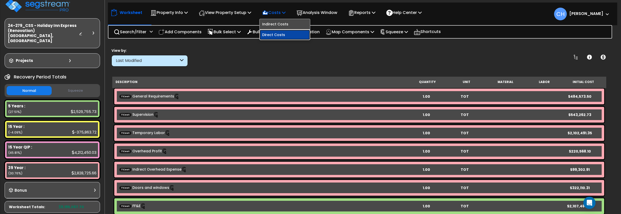
click at [276, 36] on link "Direct Costs" at bounding box center [284, 35] width 50 height 10
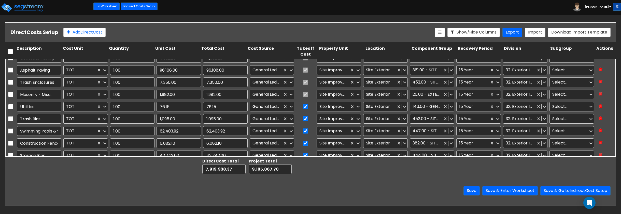
type input "1.00"
type input "990.65"
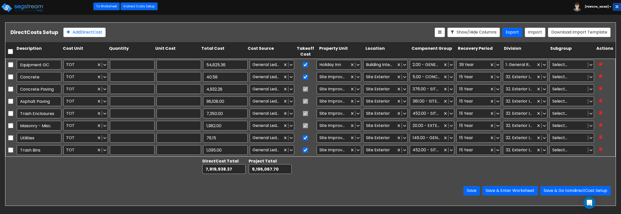
type input "1.00"
type input "54,625.36"
type input "1.00"
type input "40.58"
type input "1.00"
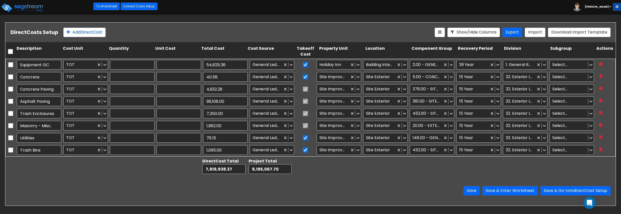
type input "4,932.28"
type input "1.00"
type input "96,108.00"
type input "1.00"
type input "7,350.00"
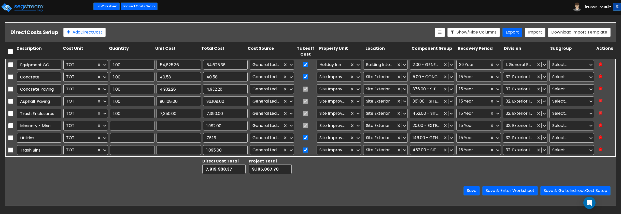
type input "1.00"
type input "1,982.00"
type input "1.00"
type input "76.15"
type input "1.00"
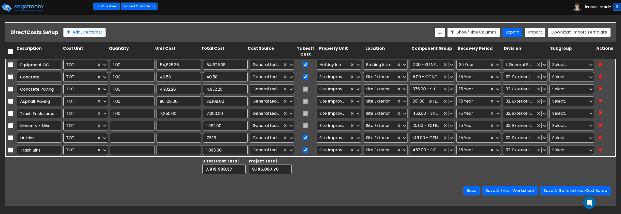
type input "1,095.00"
type input "1.00"
type input "62,403.92"
type input "1.00"
type input "6,082.10"
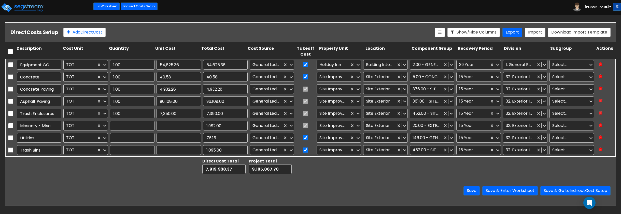
type input "1.00"
type input "42,742.00"
type input "1.00"
type input "27.20"
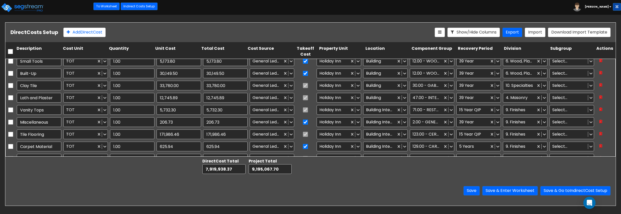
scroll to position [243, 0]
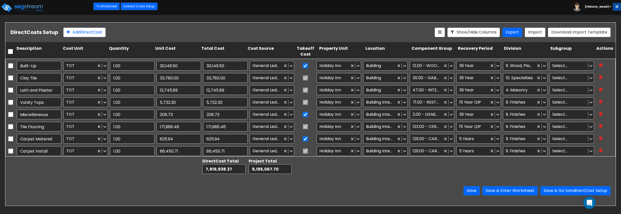
type input "1.00"
type input "117,219.27"
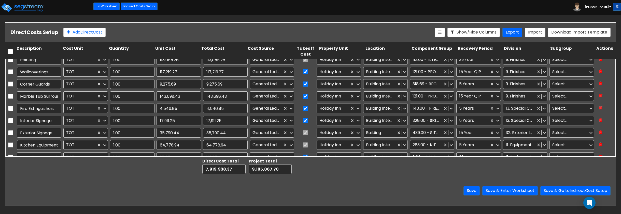
scroll to position [390, 0]
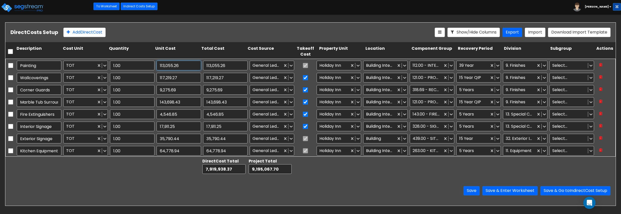
click at [183, 67] on input "113,055.26" at bounding box center [178, 66] width 45 height 10
type input "113,055.25"
click at [169, 134] on input "35,790.44" at bounding box center [178, 139] width 45 height 10
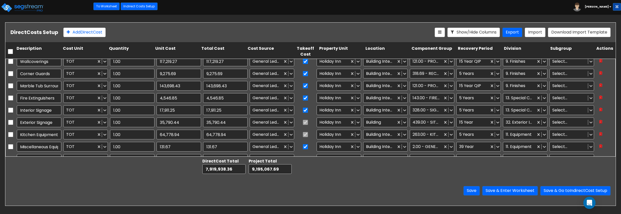
scroll to position [404, 0]
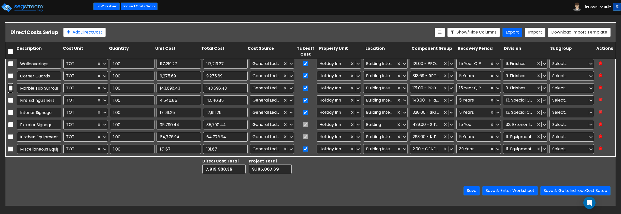
click at [10, 87] on input "checkbox" at bounding box center [10, 88] width 5 height 10
checkbox input "true"
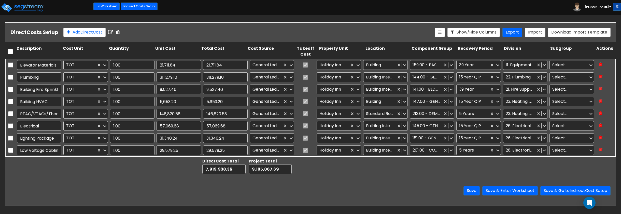
scroll to position [513, 0]
drag, startPoint x: 181, startPoint y: 78, endPoint x: 203, endPoint y: 76, distance: 21.9
click at [181, 78] on input "311,279.10" at bounding box center [178, 77] width 45 height 10
type input "311,279.07"
click at [159, 174] on div at bounding box center [177, 167] width 46 height 18
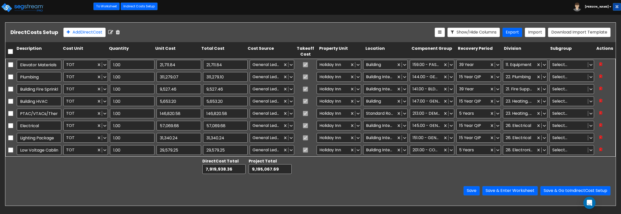
type input "311,279.07"
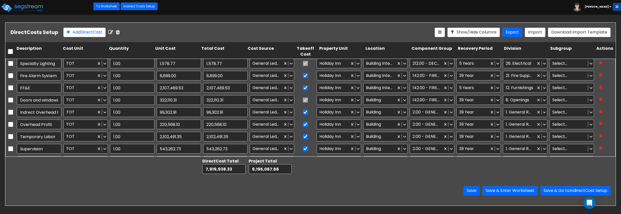
scroll to position [635, 0]
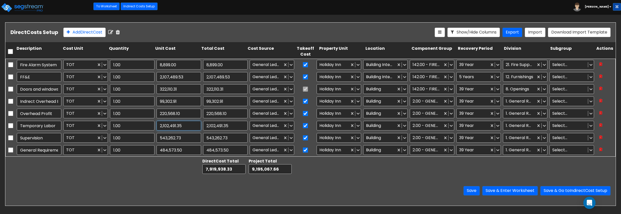
click at [175, 129] on input "2,102,491.35" at bounding box center [178, 126] width 45 height 10
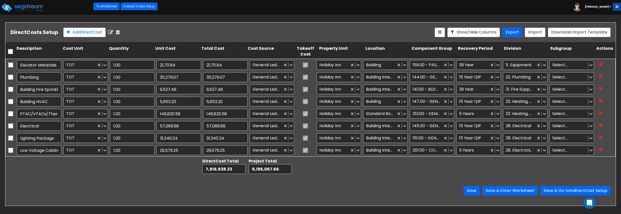
type input "1.00"
type input "64,778.94"
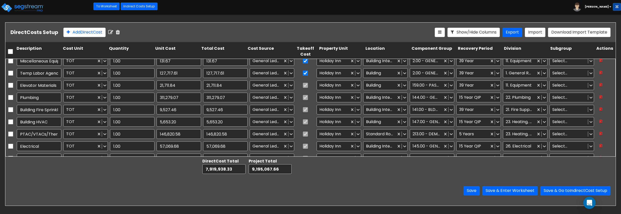
type input "1.00"
type input "17,911.25"
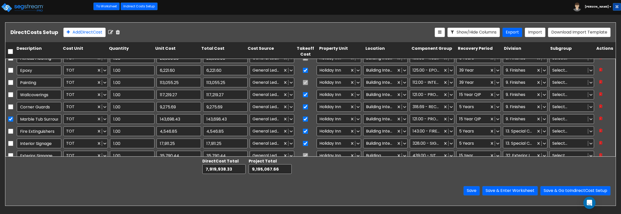
type input "1.00"
type input "7,281.69"
click at [9, 118] on input "checkbox" at bounding box center [10, 118] width 5 height 10
checkbox input "false"
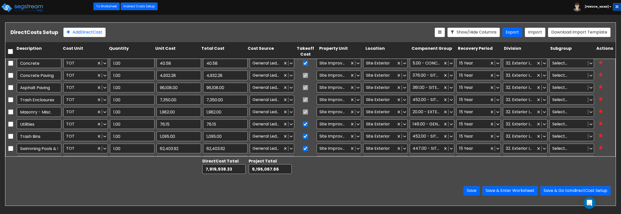
scroll to position [0, 0]
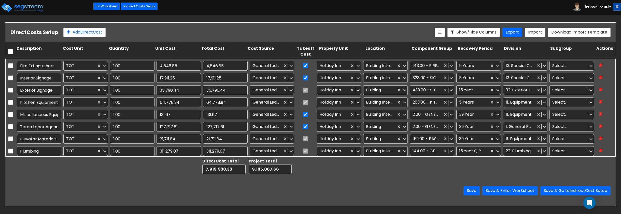
type input "1.00"
type input "29,579.25"
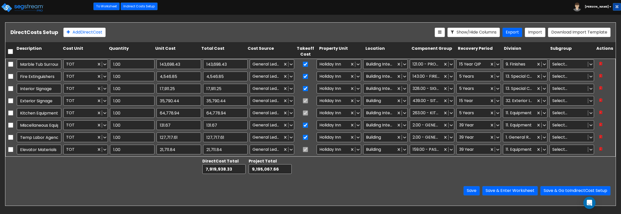
type input "1.00"
type input "31,340.24"
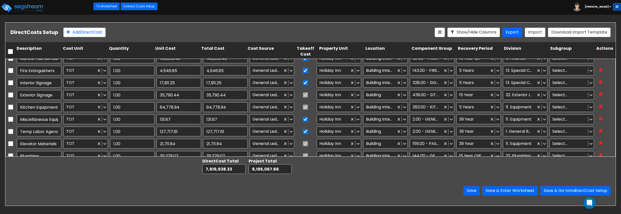
scroll to position [434, 0]
click at [50, 120] on input "Miscellaneous Equipment" at bounding box center [39, 119] width 45 height 10
type input "1.00"
type input "8,899.00"
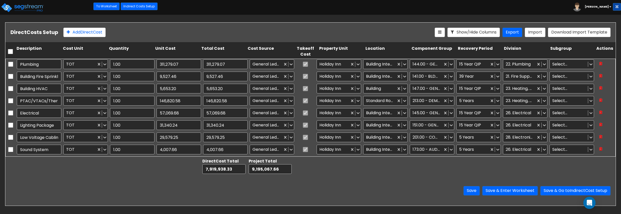
scroll to position [525, 0]
click at [495, 191] on button "Save & Enter Worksheet" at bounding box center [509, 190] width 55 height 9
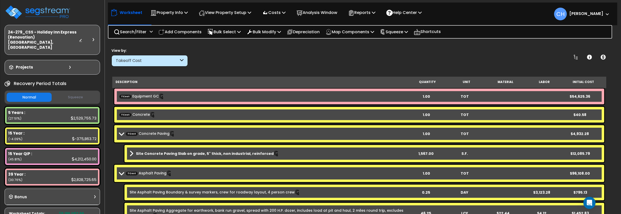
click at [69, 93] on button "Squeeze" at bounding box center [75, 97] width 45 height 9
click at [37, 93] on button "Normal" at bounding box center [29, 97] width 45 height 9
click at [65, 93] on button "Squeeze" at bounding box center [75, 97] width 45 height 9
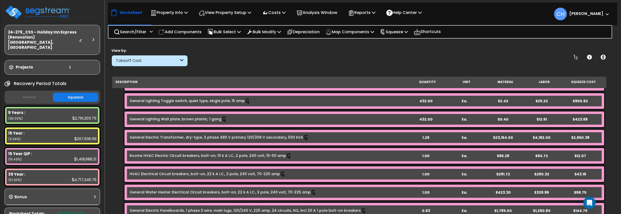
scroll to position [3268, 0]
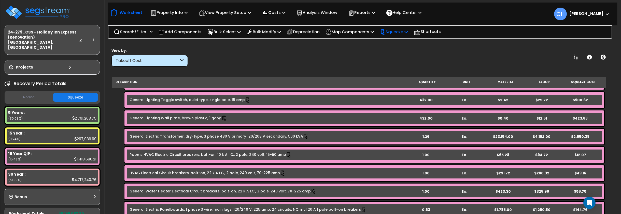
click at [404, 31] on p "Squeeze" at bounding box center [394, 31] width 28 height 7
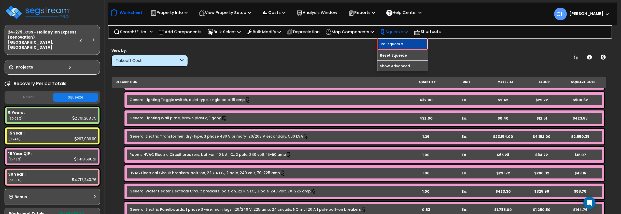
click at [412, 43] on link "Re-squeeze" at bounding box center [402, 44] width 50 height 12
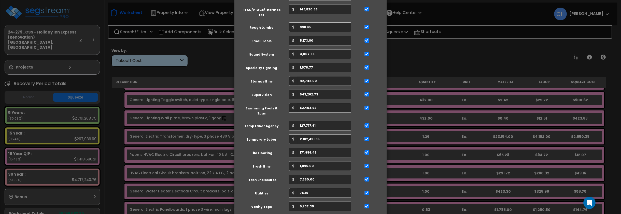
scroll to position [680, 0]
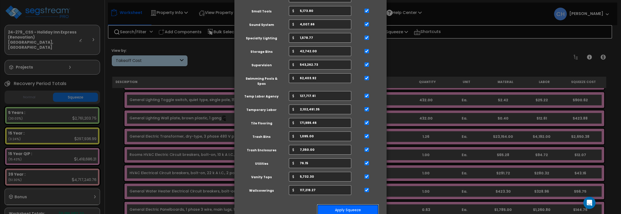
click at [347, 205] on button "Apply Squeeze" at bounding box center [348, 211] width 62 height 12
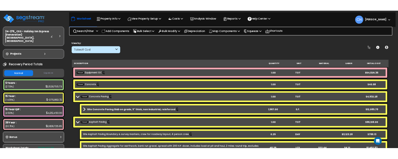
scroll to position [11, 0]
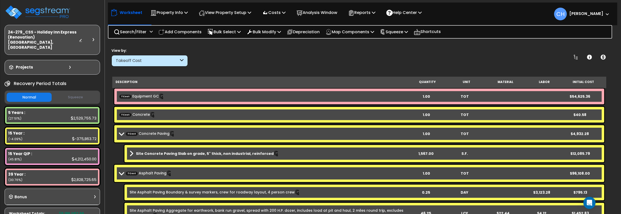
click at [72, 93] on button "Squeeze" at bounding box center [75, 97] width 45 height 9
click at [41, 93] on button "Normal" at bounding box center [29, 97] width 45 height 9
click at [72, 93] on button "Squeeze" at bounding box center [75, 97] width 45 height 9
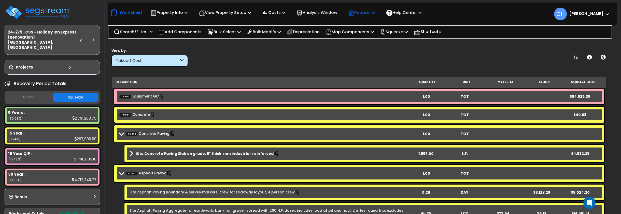
click at [373, 12] on p "Reports" at bounding box center [361, 12] width 27 height 7
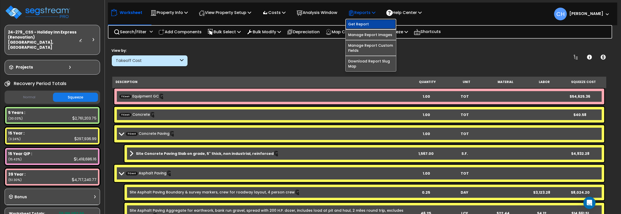
click at [366, 24] on link "Get Report" at bounding box center [370, 24] width 50 height 10
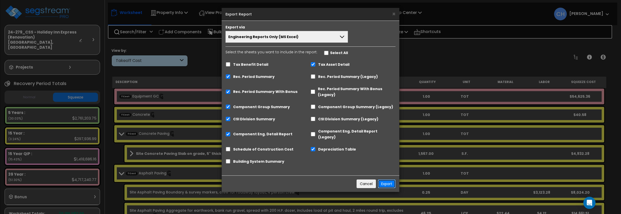
click at [385, 180] on button "Export" at bounding box center [387, 184] width 18 height 9
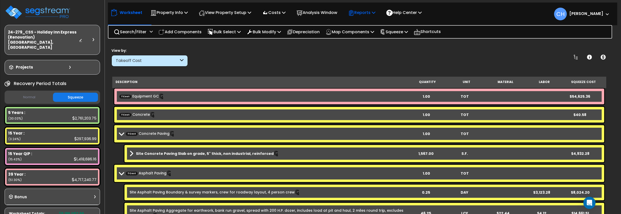
click at [375, 14] on p "Reports" at bounding box center [361, 12] width 27 height 7
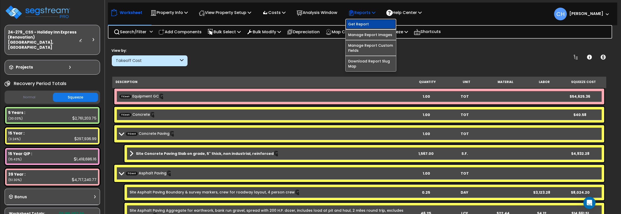
click at [372, 26] on link "Get Report" at bounding box center [370, 24] width 50 height 10
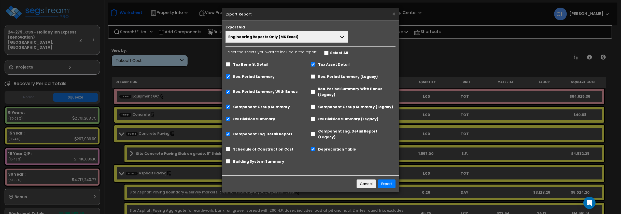
click at [299, 37] on button "Engineering Reports Only (MS Excel)" at bounding box center [286, 37] width 122 height 12
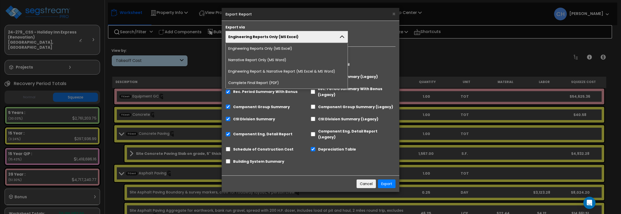
click at [275, 84] on li "Complete Final Report (PDF)" at bounding box center [287, 82] width 122 height 11
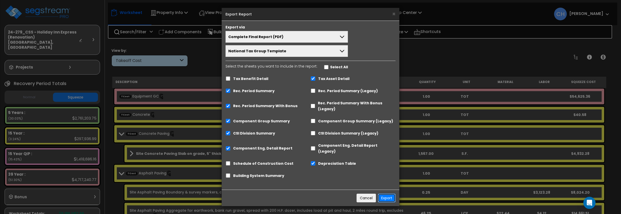
click at [383, 194] on button "Export" at bounding box center [387, 198] width 18 height 9
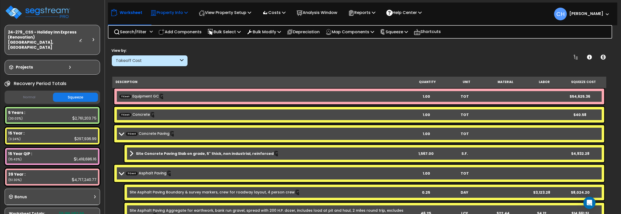
click at [177, 8] on div "Property Info" at bounding box center [168, 13] width 37 height 12
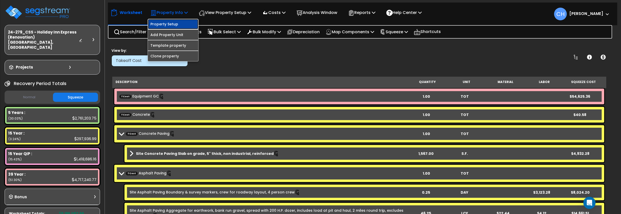
click at [171, 23] on link "Property Setup" at bounding box center [173, 24] width 50 height 10
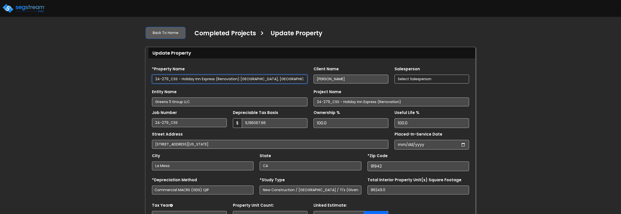
type input "9,195,067.66"
select select "2024"
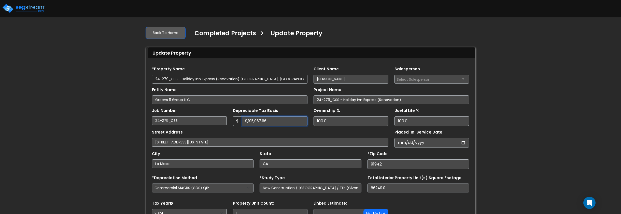
click at [278, 124] on input "9,195,067.66" at bounding box center [275, 122] width 66 height 10
click at [513, 125] on div "We are Building your Property. So please grab a coffee and let us do the heavy …" at bounding box center [310, 144] width 621 height 245
click at [166, 35] on link "Back To Home" at bounding box center [166, 33] width 40 height 12
